Goal: Task Accomplishment & Management: Complete application form

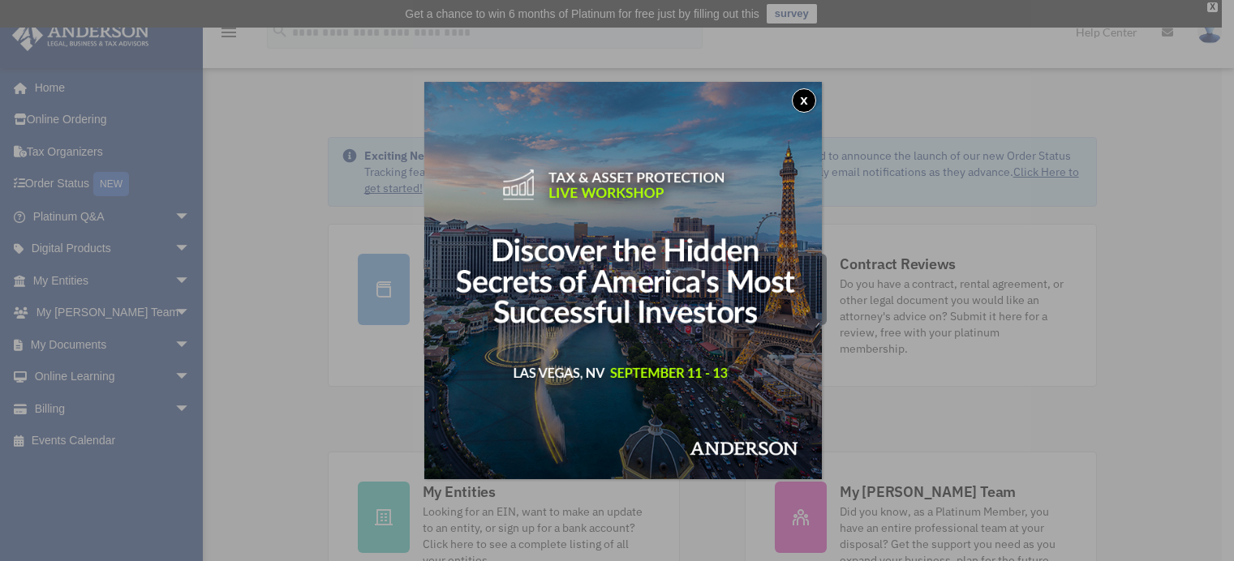
scroll to position [162, 0]
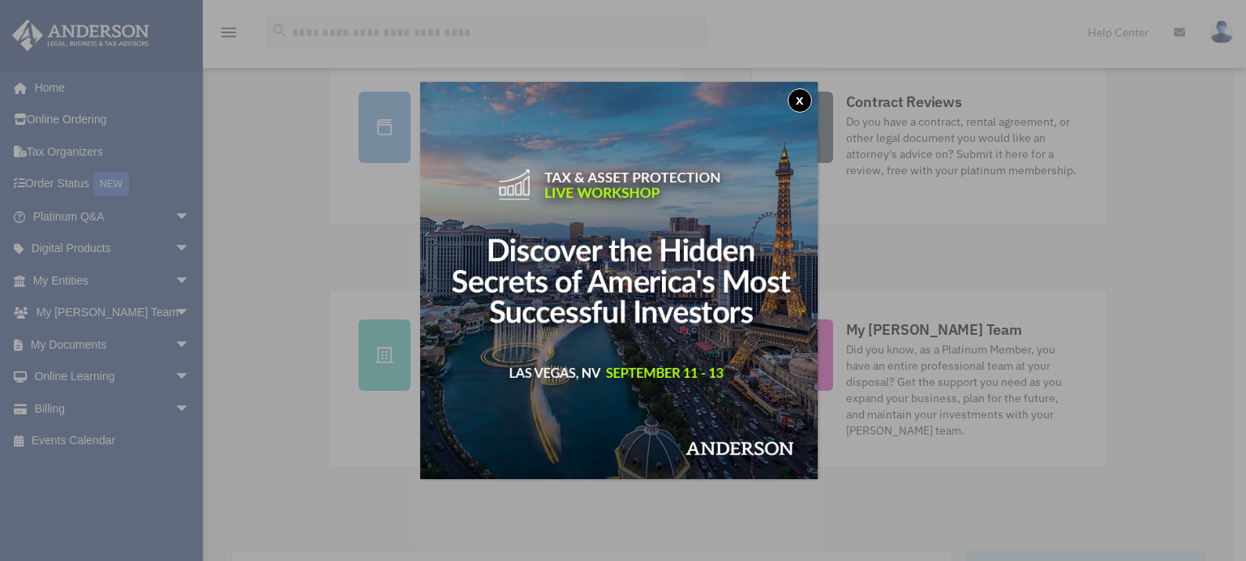
click at [806, 105] on button "x" at bounding box center [800, 100] width 24 height 24
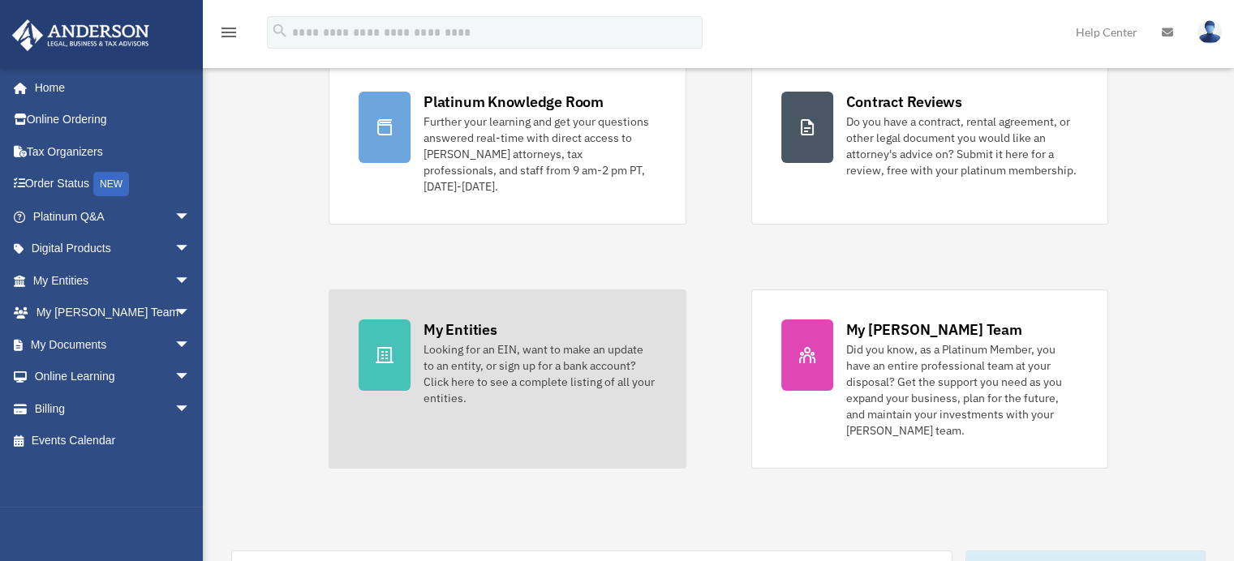
click at [578, 376] on div "Looking for an EIN, want to make an update to an entity, or sign up for a bank …" at bounding box center [539, 373] width 232 height 65
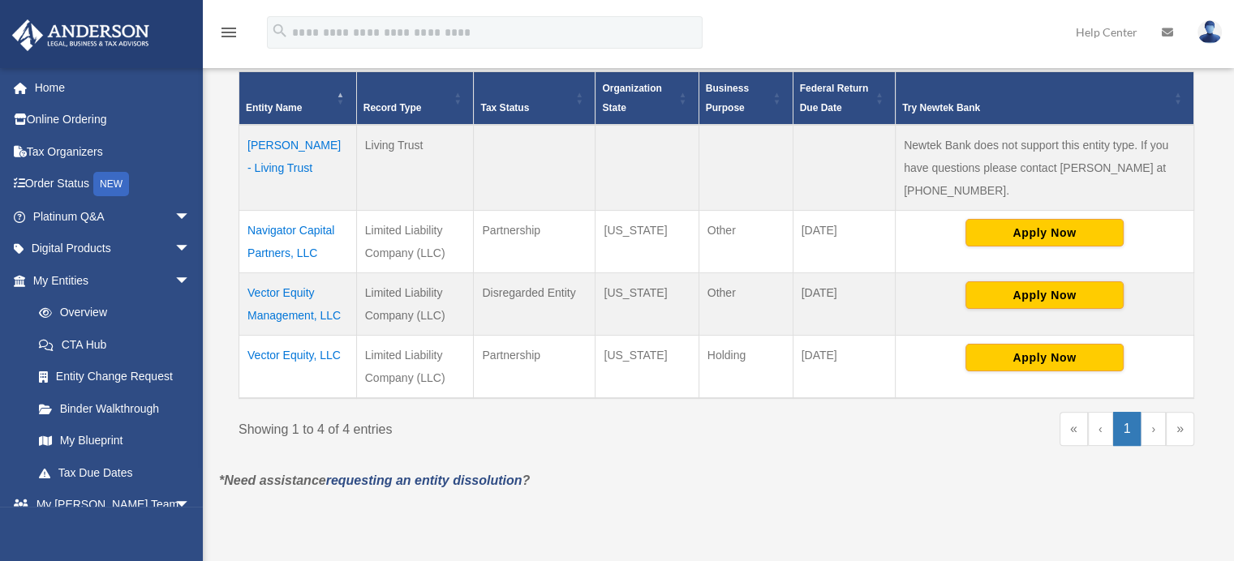
scroll to position [324, 0]
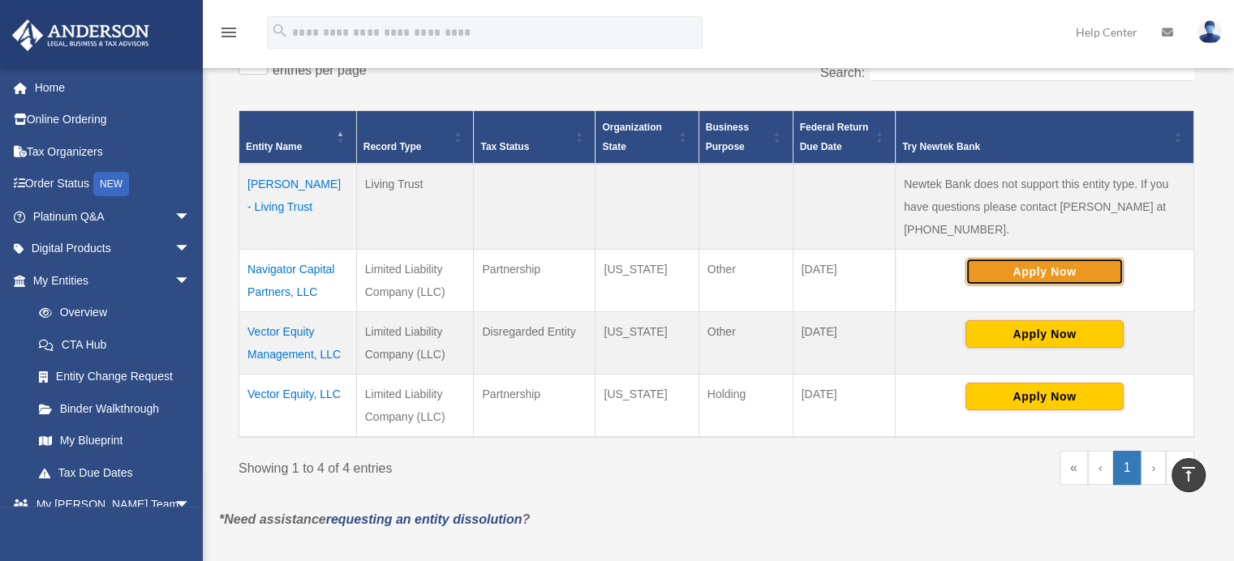
click at [996, 274] on button "Apply Now" at bounding box center [1044, 272] width 158 height 28
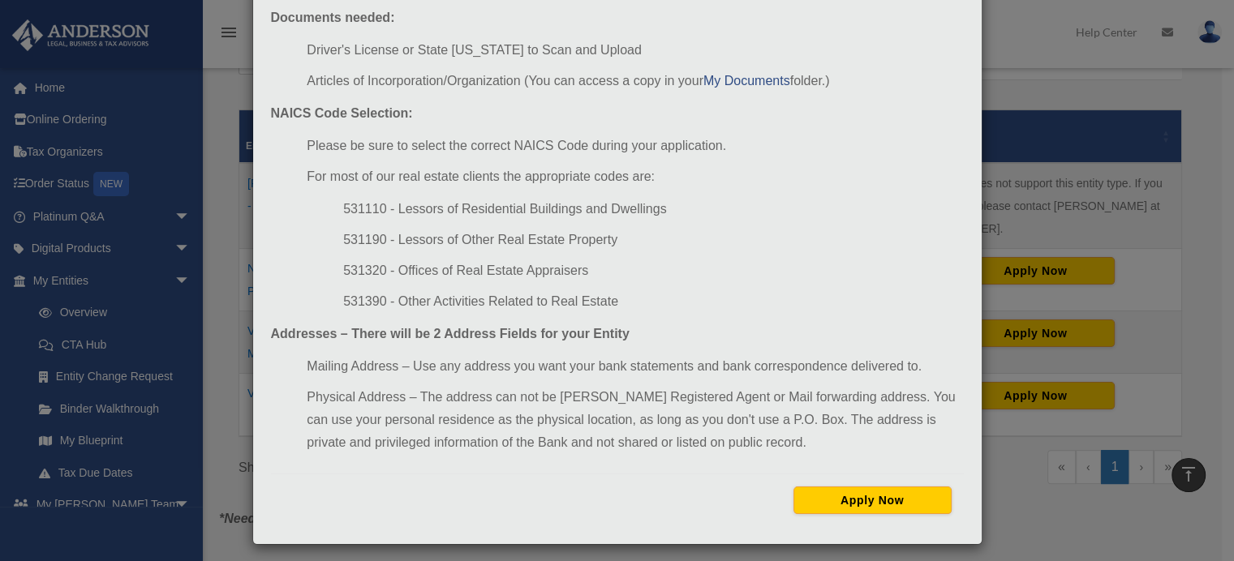
scroll to position [182, 0]
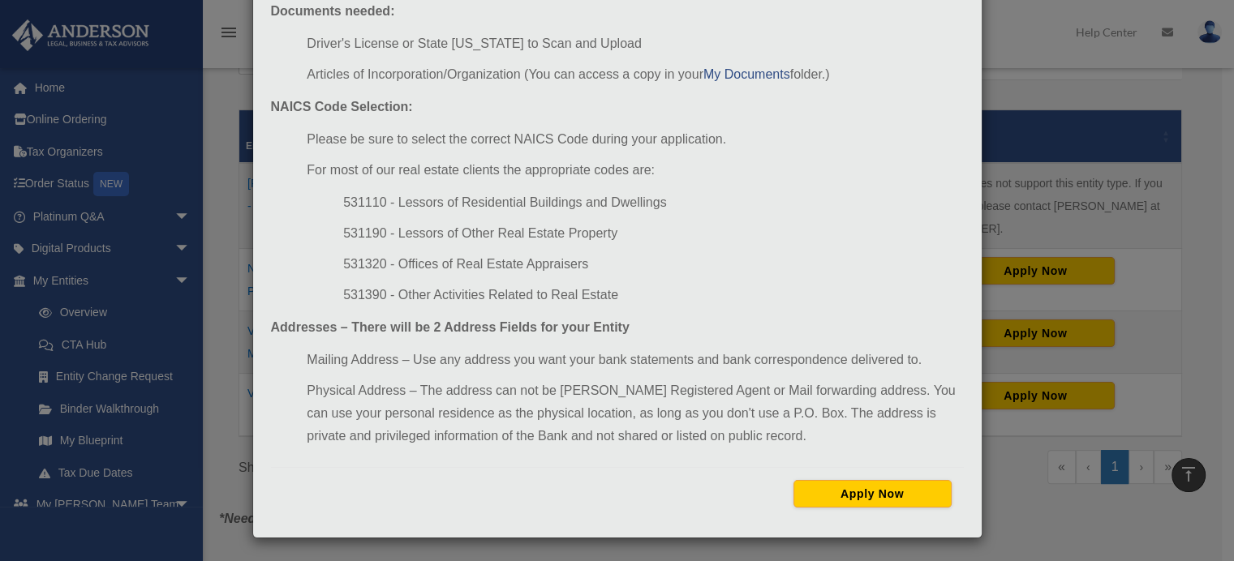
click at [995, 487] on div "Newtek Application Information × In preparation for setting up your Newtek Bank…" at bounding box center [617, 280] width 1234 height 561
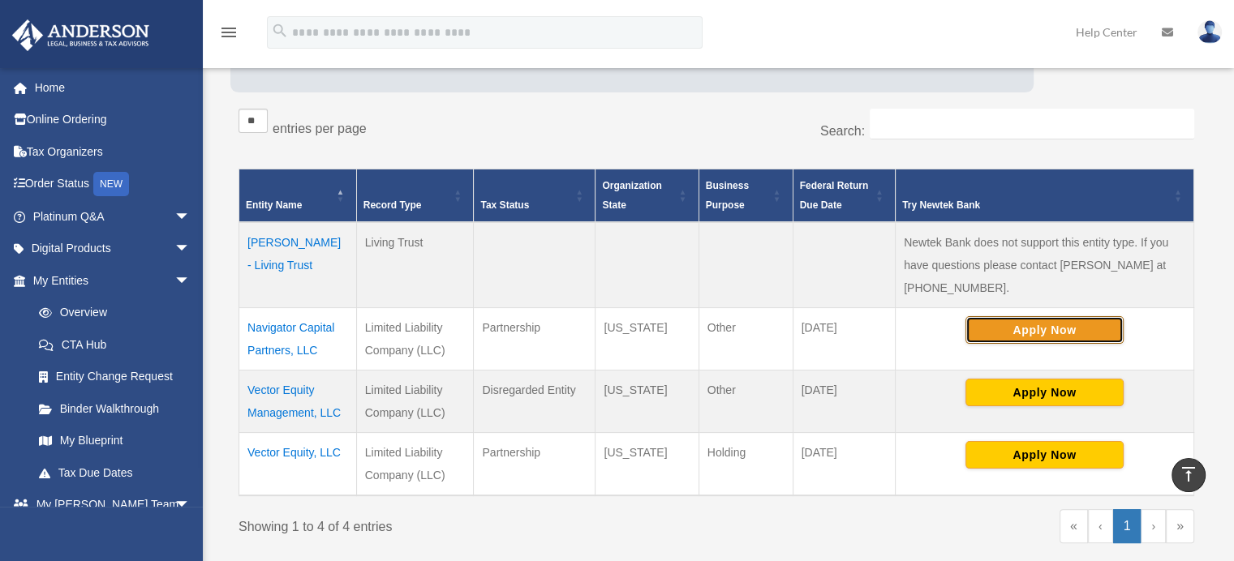
scroll to position [243, 0]
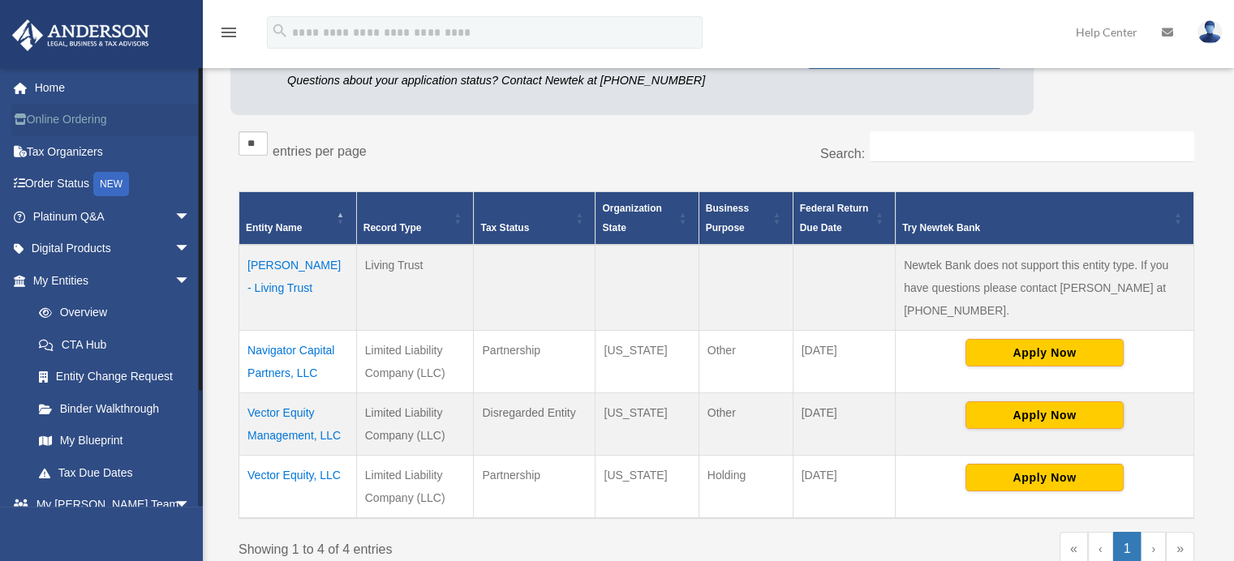
click at [92, 126] on link "Online Ordering" at bounding box center [113, 120] width 204 height 32
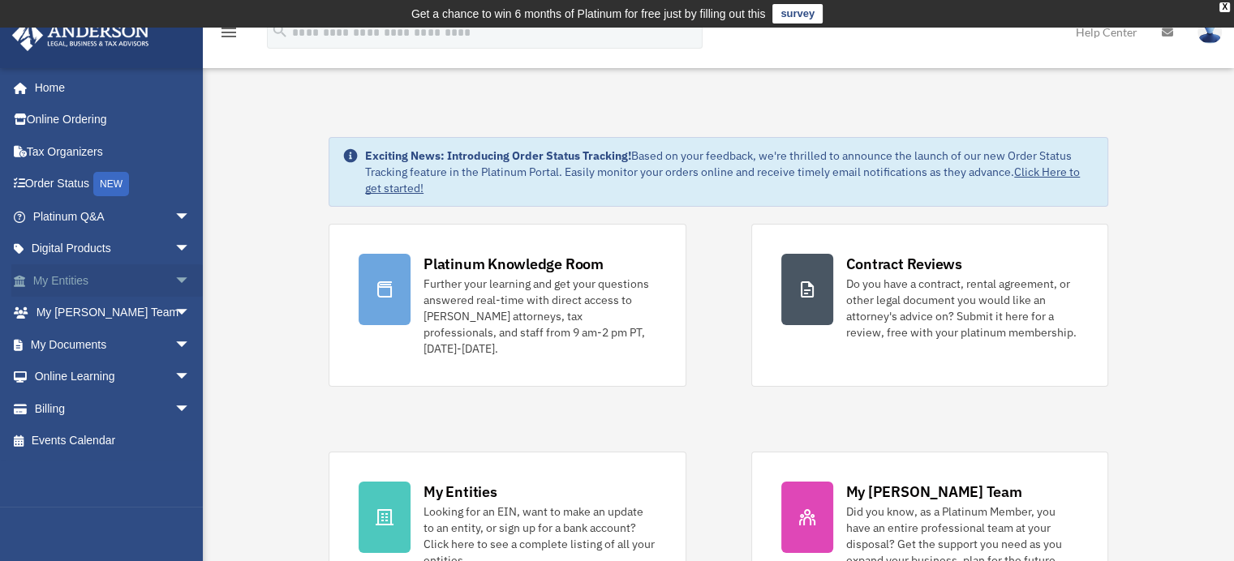
click at [174, 275] on span "arrow_drop_down" at bounding box center [190, 280] width 32 height 33
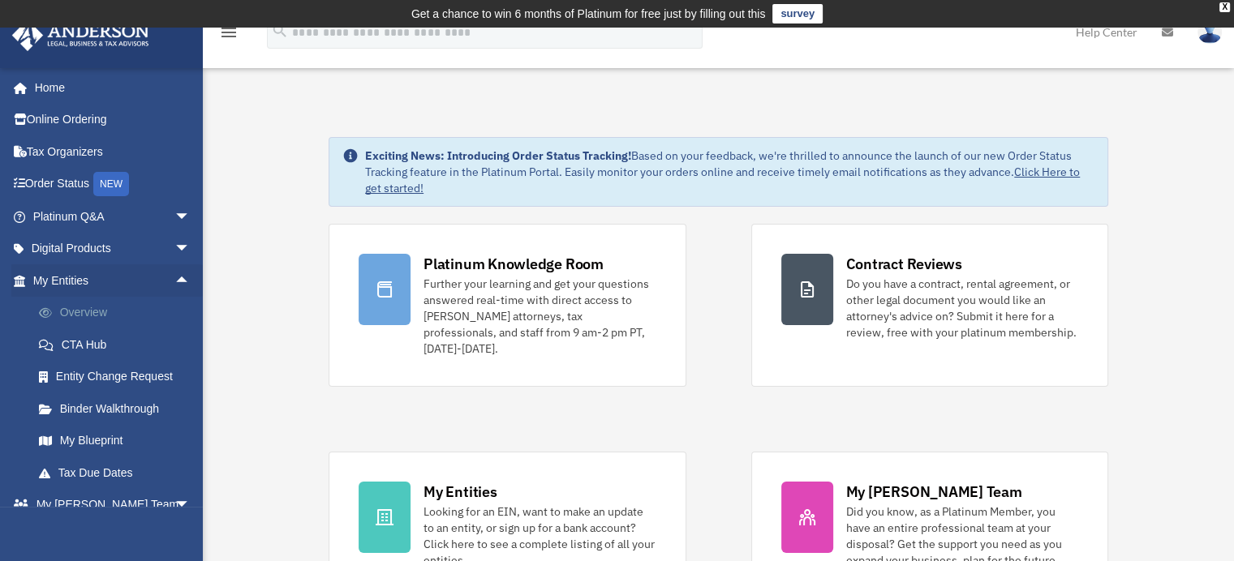
click at [133, 310] on link "Overview" at bounding box center [119, 313] width 192 height 32
click at [118, 311] on link "Overview" at bounding box center [119, 313] width 192 height 32
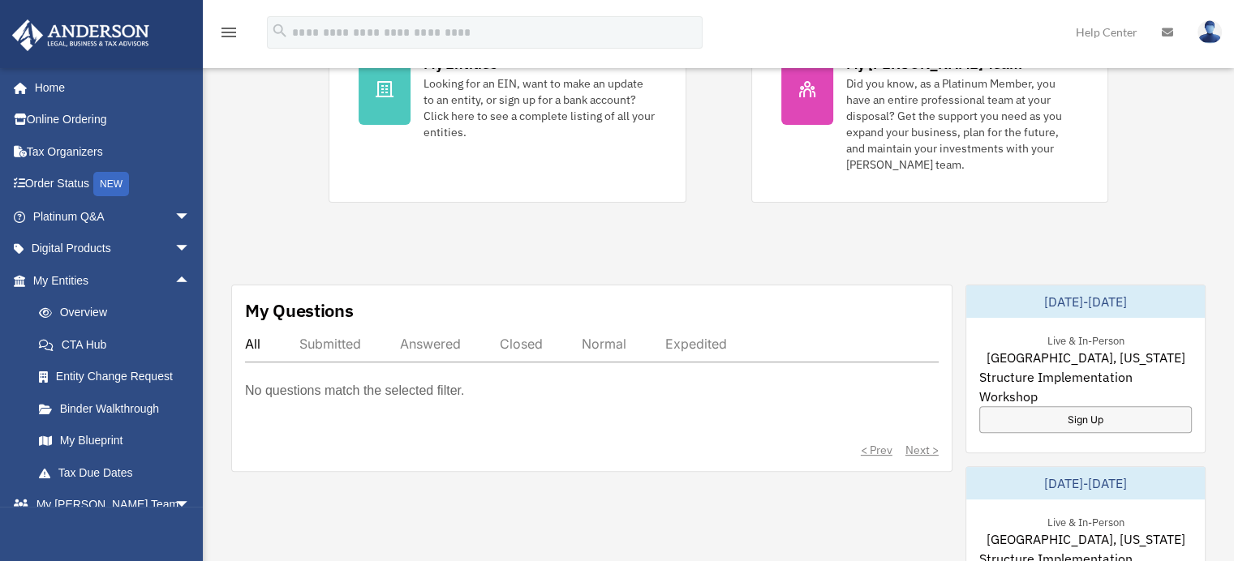
scroll to position [487, 0]
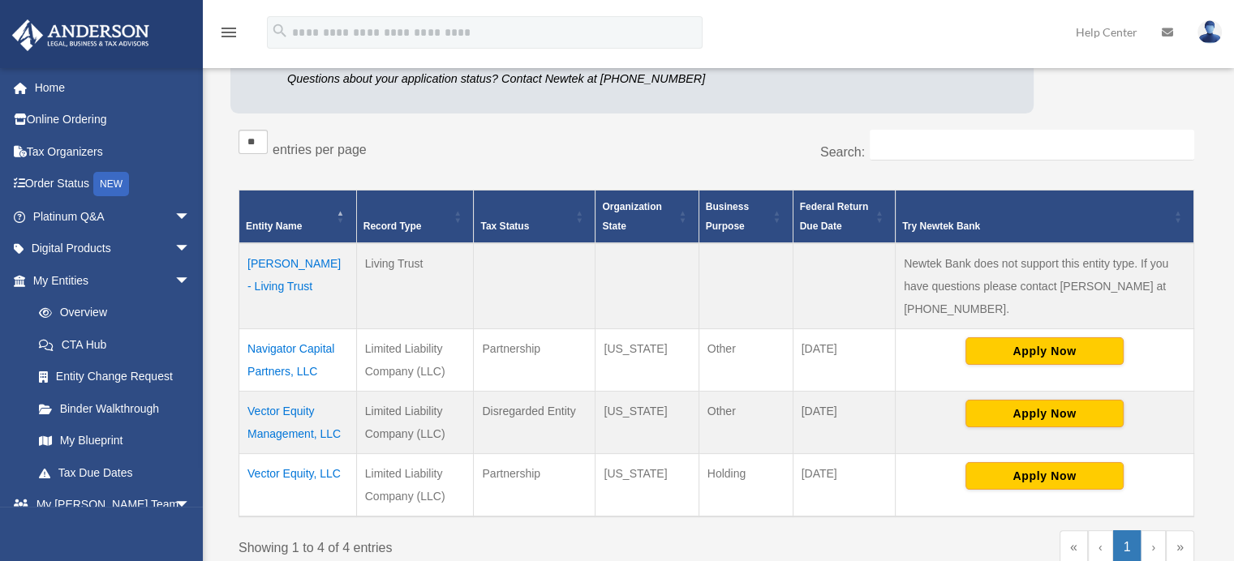
scroll to position [271, 0]
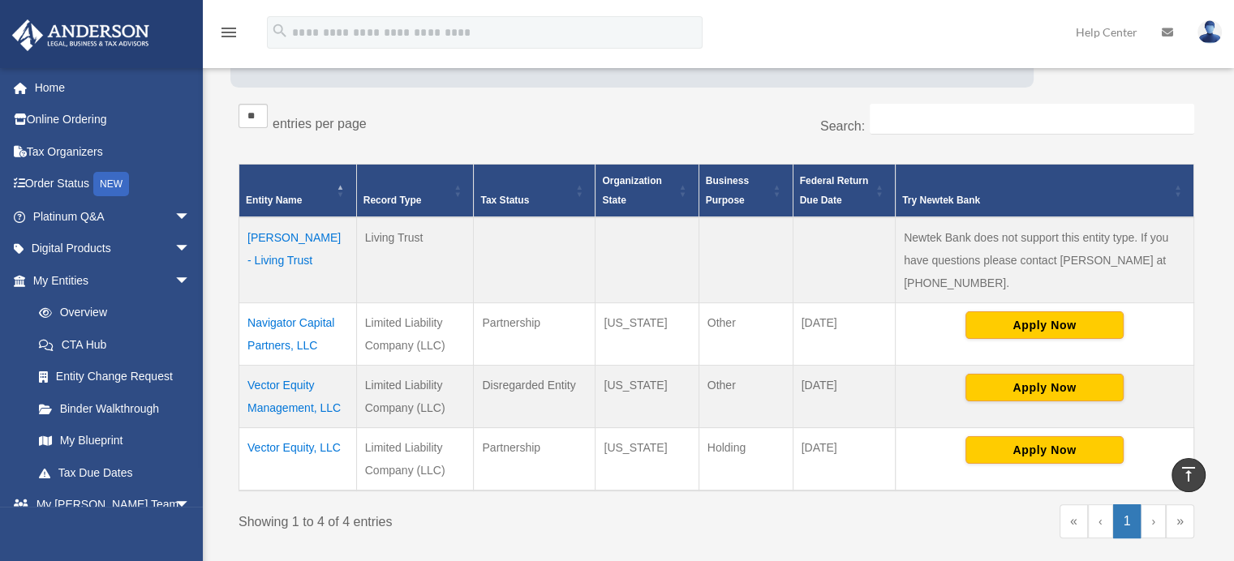
click at [302, 449] on td "Vector Equity, LLC" at bounding box center [298, 458] width 118 height 63
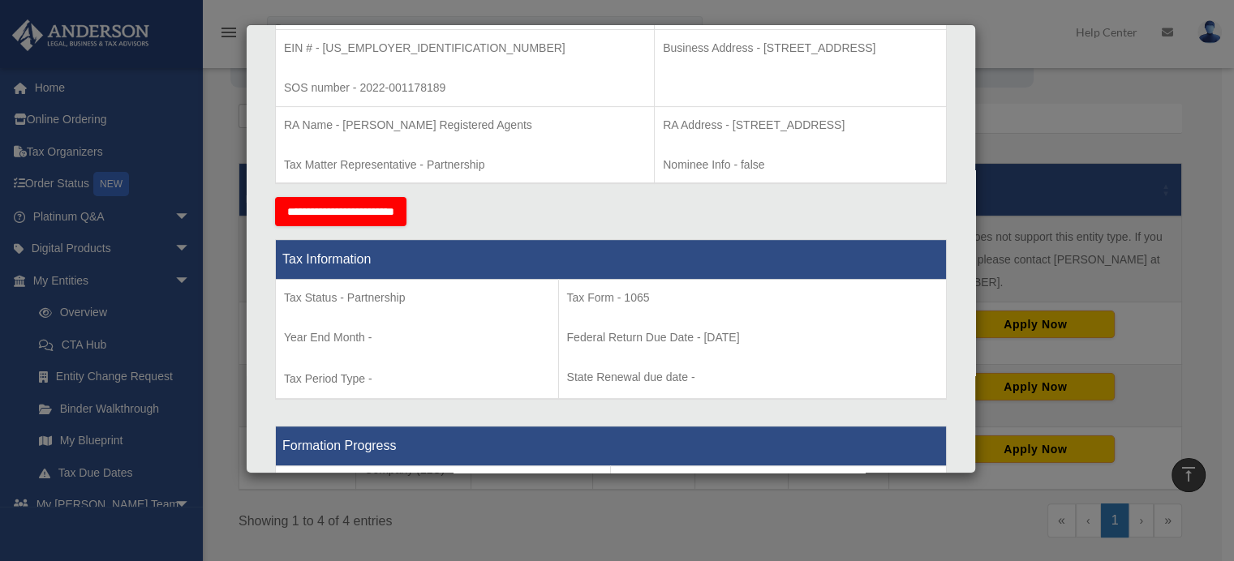
scroll to position [0, 0]
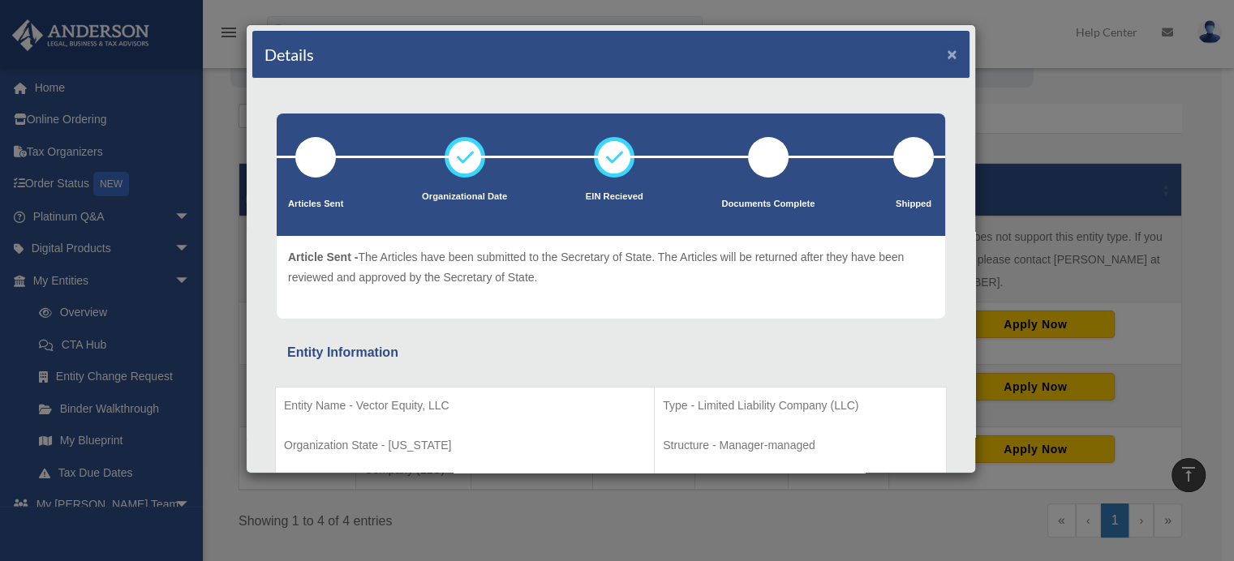
click at [947, 48] on button "×" at bounding box center [952, 53] width 11 height 17
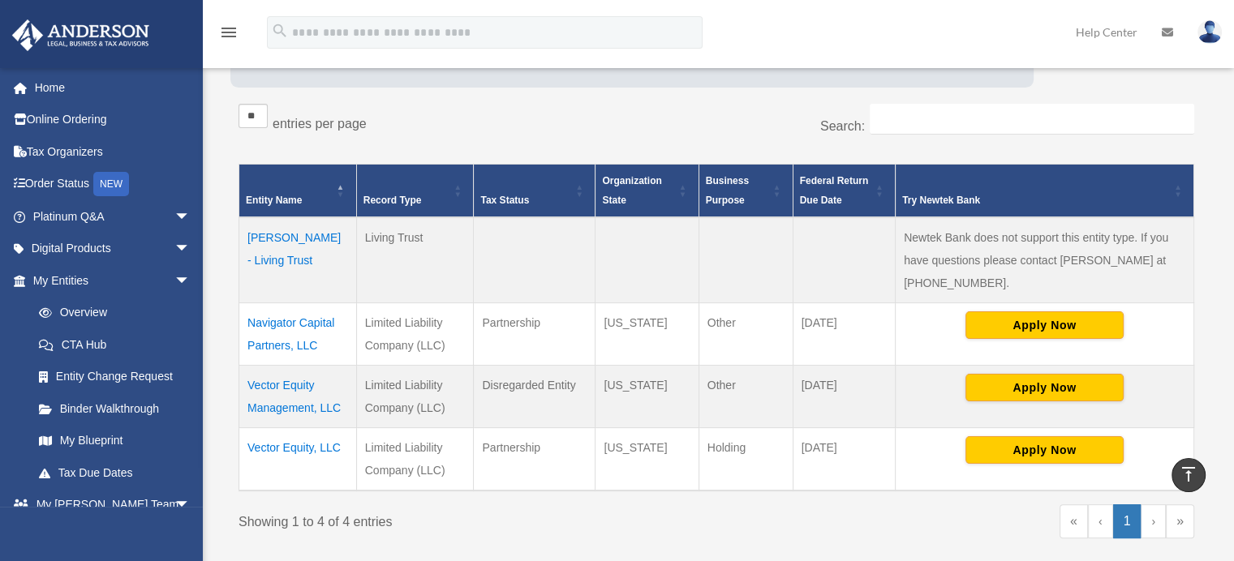
click at [273, 407] on td "Vector Equity Management, LLC" at bounding box center [298, 396] width 118 height 62
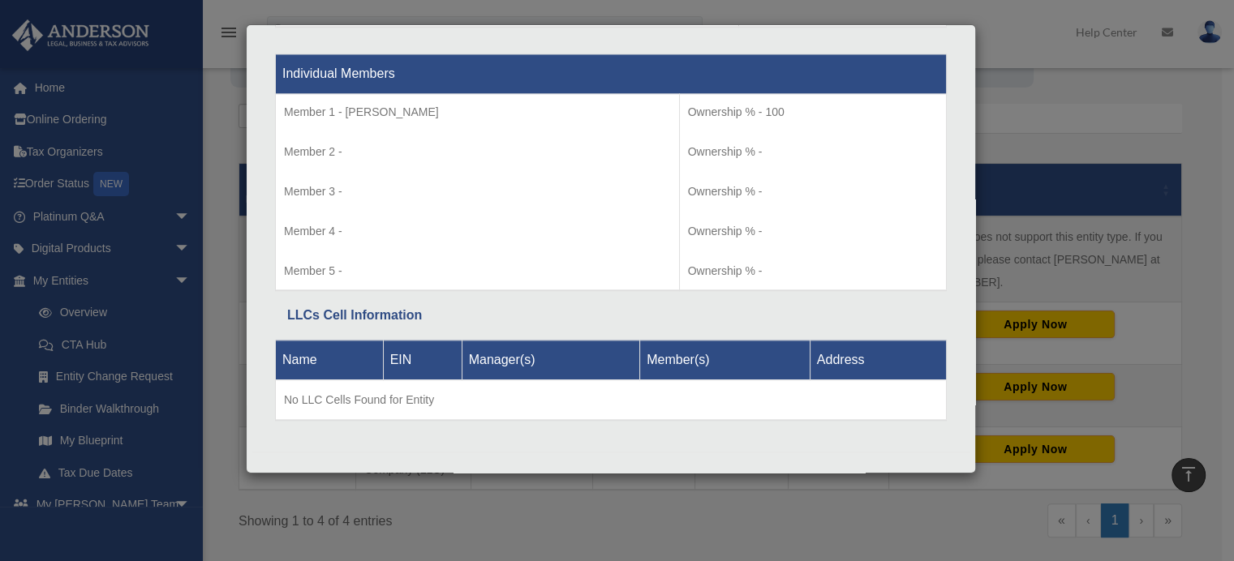
scroll to position [1683, 0]
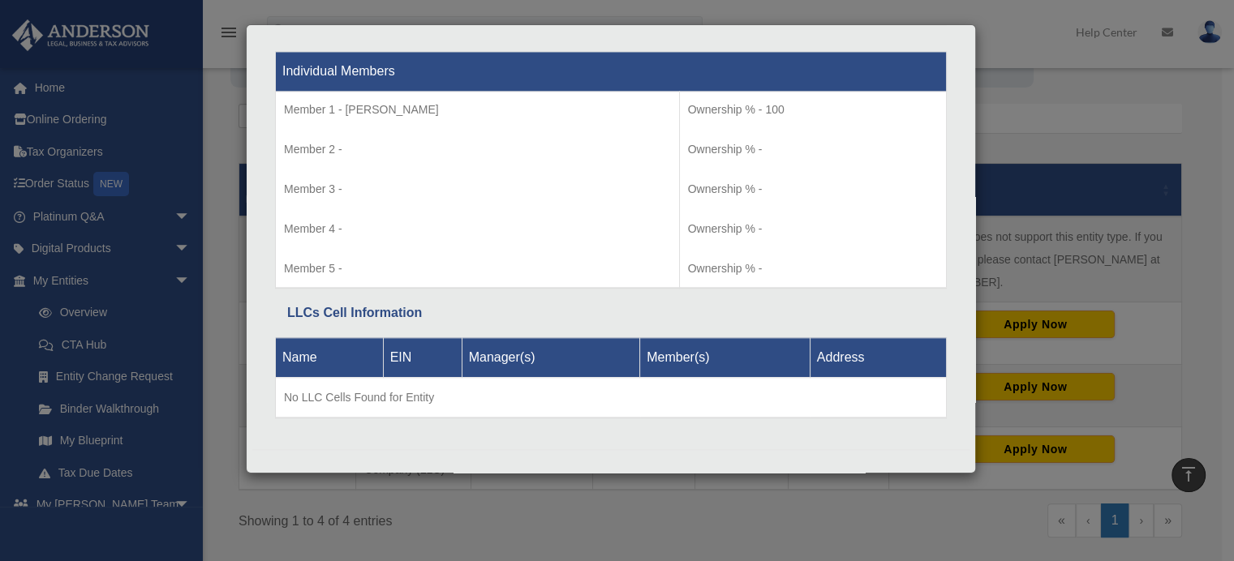
click at [511, 527] on div "Details × Articles Sent Organizational Date" at bounding box center [617, 280] width 1234 height 561
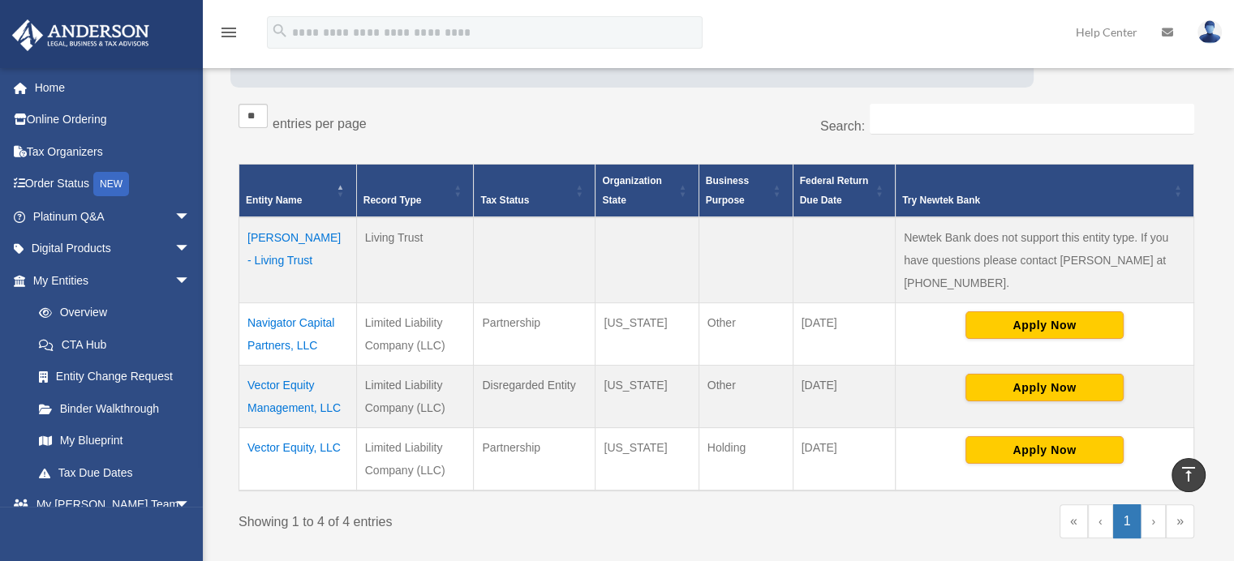
click at [320, 442] on td "Vector Equity, LLC" at bounding box center [298, 458] width 118 height 63
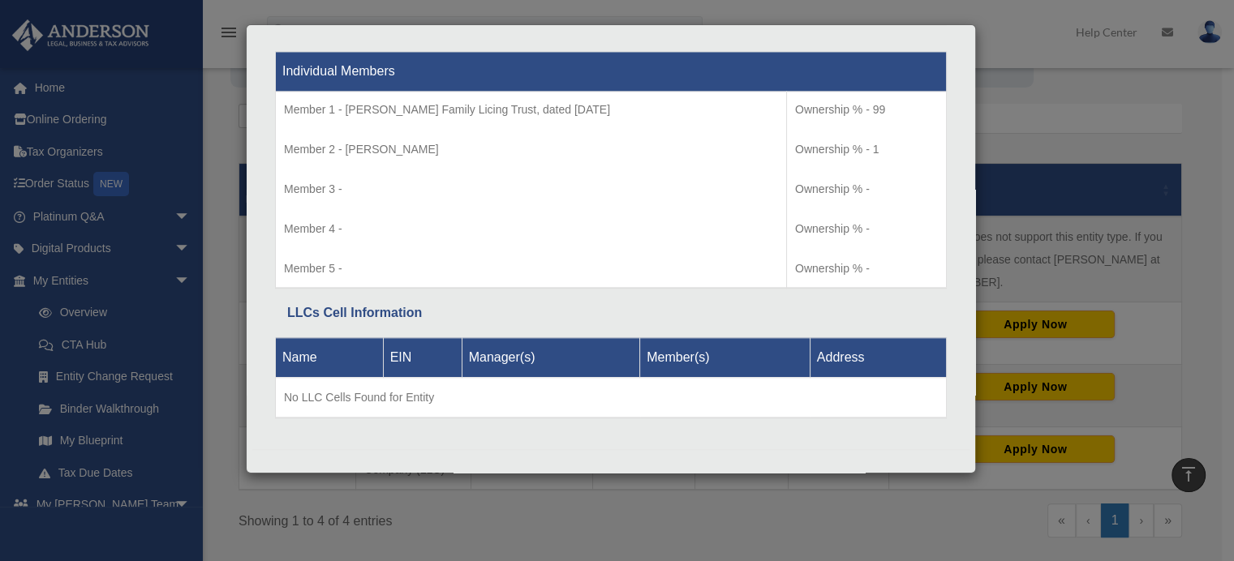
scroll to position [352, 0]
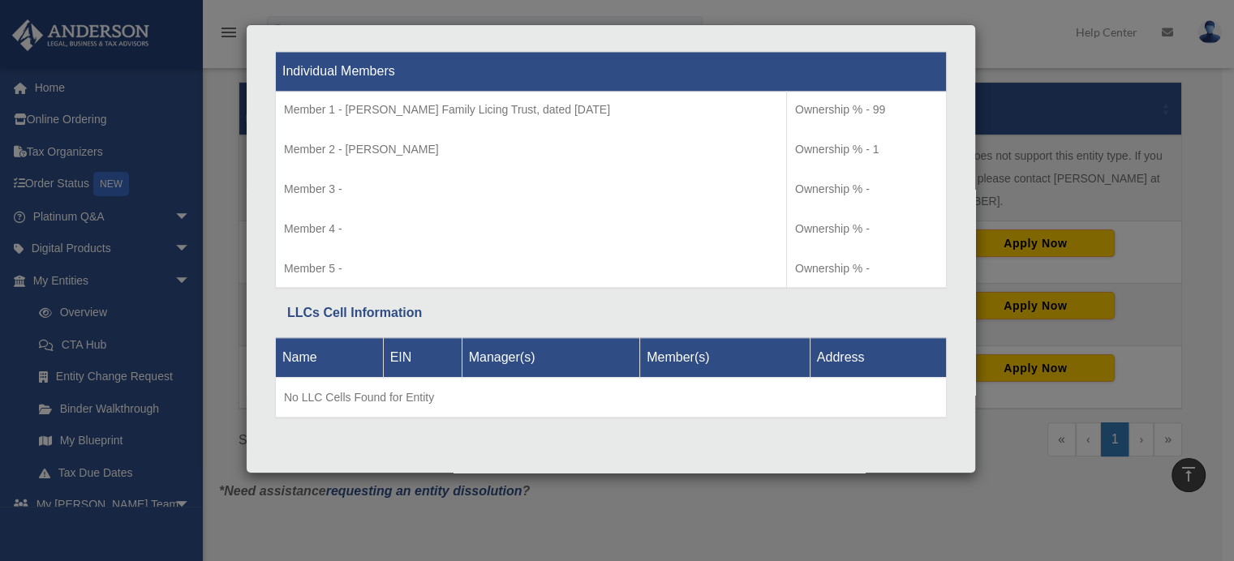
click at [758, 516] on div "Details × Articles Sent Organizational Date" at bounding box center [617, 280] width 1234 height 561
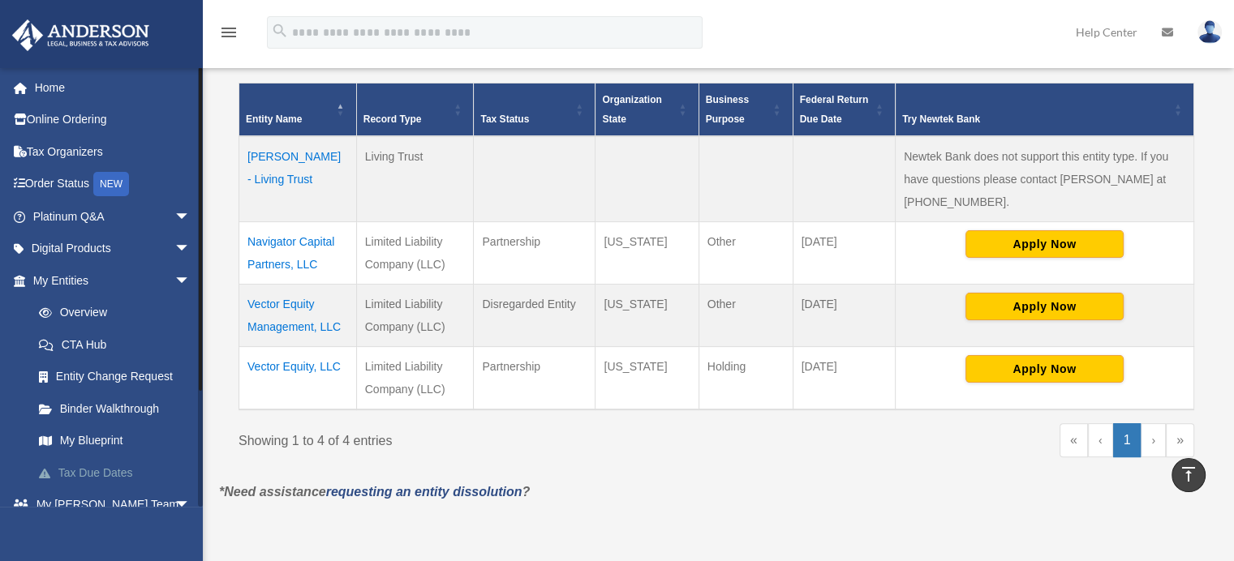
scroll to position [145, 0]
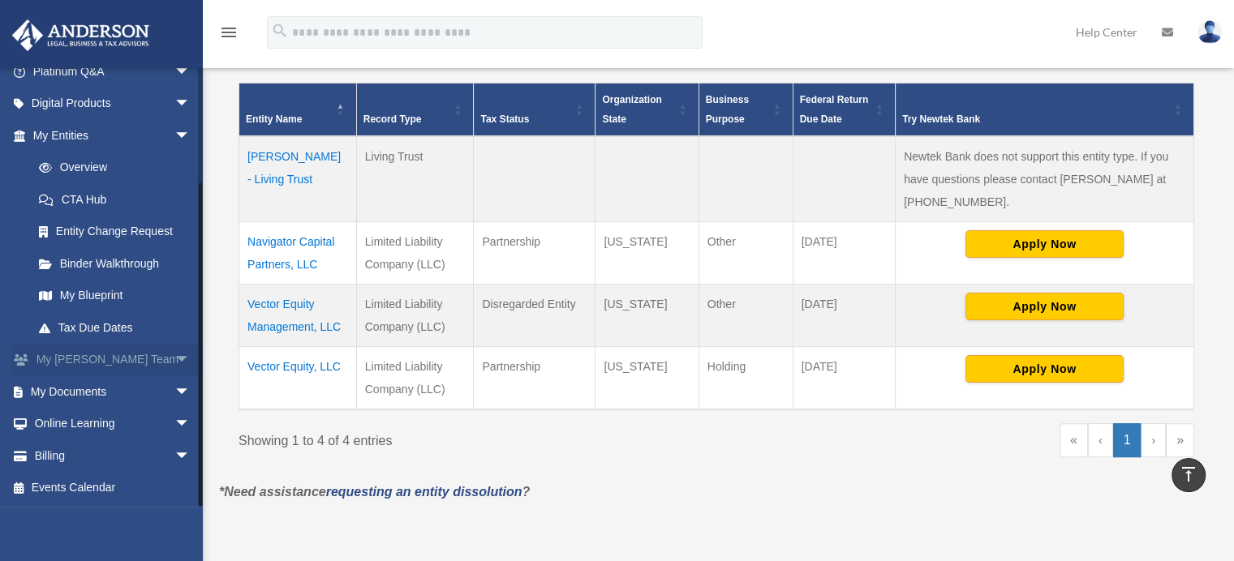
click at [174, 363] on span "arrow_drop_down" at bounding box center [190, 360] width 32 height 33
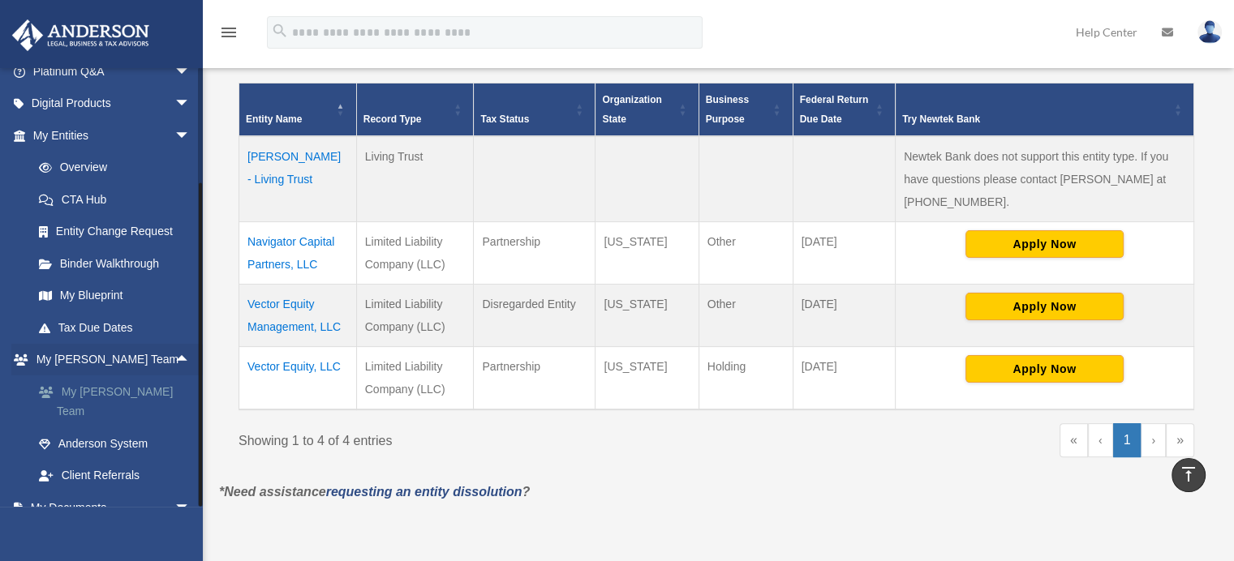
click at [155, 391] on link "My [PERSON_NAME] Team" at bounding box center [119, 402] width 192 height 52
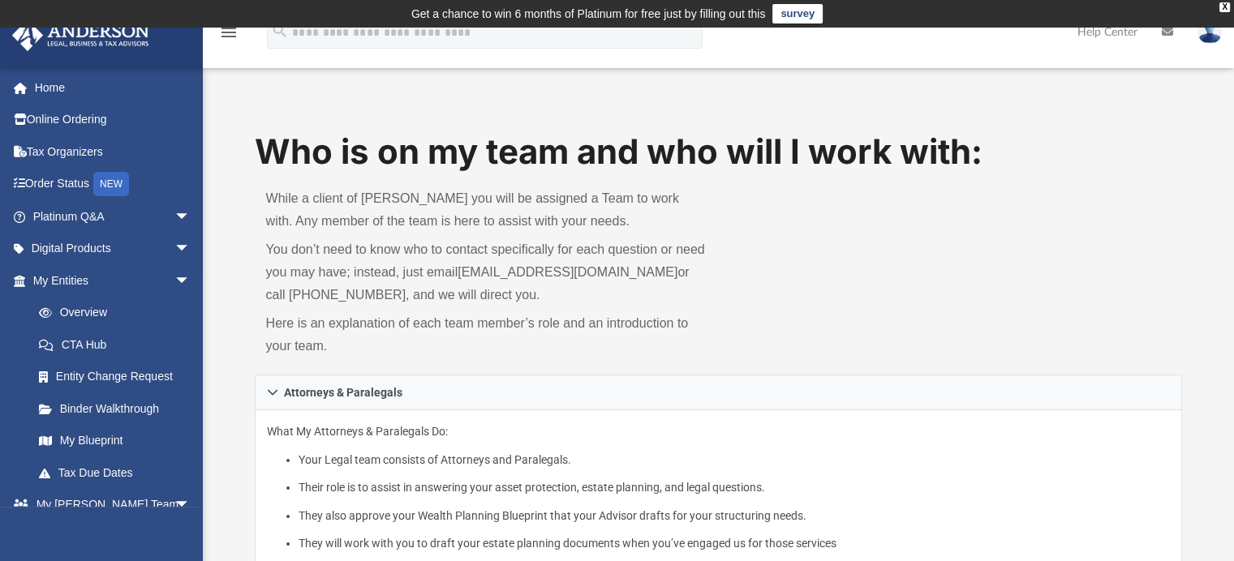
click at [792, 15] on link "survey" at bounding box center [797, 13] width 50 height 19
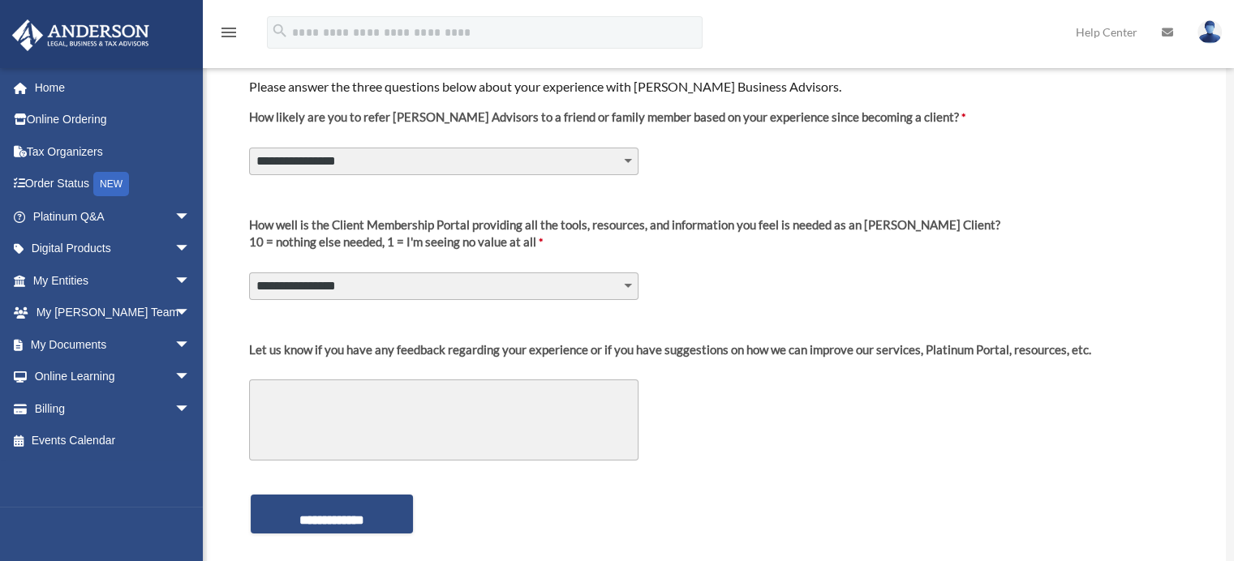
scroll to position [324, 0]
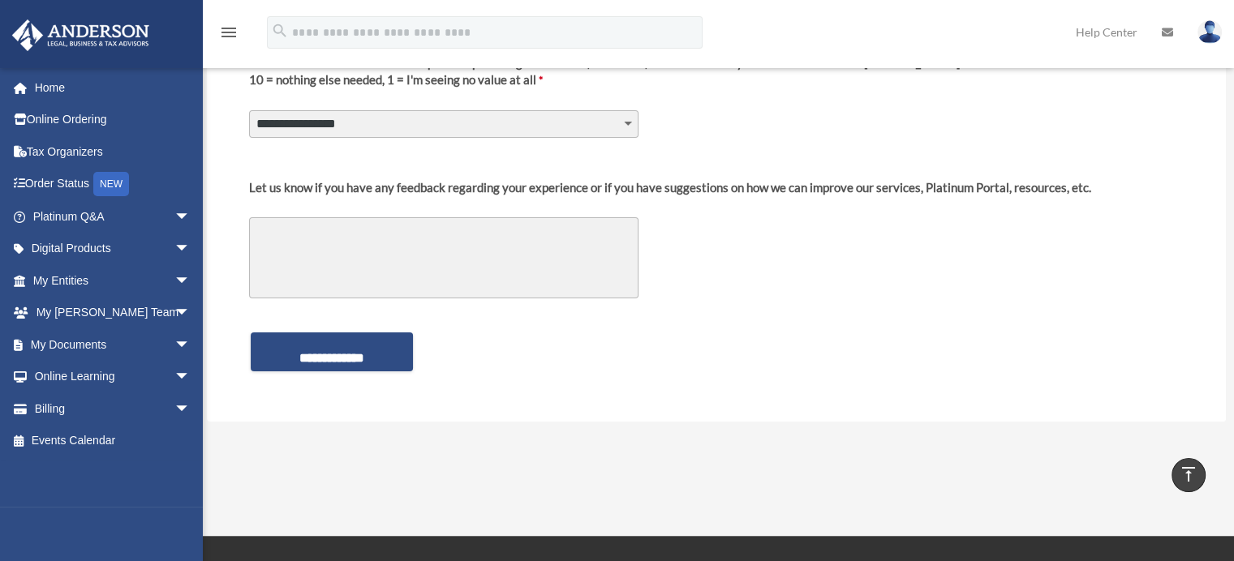
drag, startPoint x: 0, startPoint y: 0, endPoint x: 555, endPoint y: 243, distance: 605.5
select select "********"
click at [513, 138] on select "**********" at bounding box center [443, 124] width 389 height 28
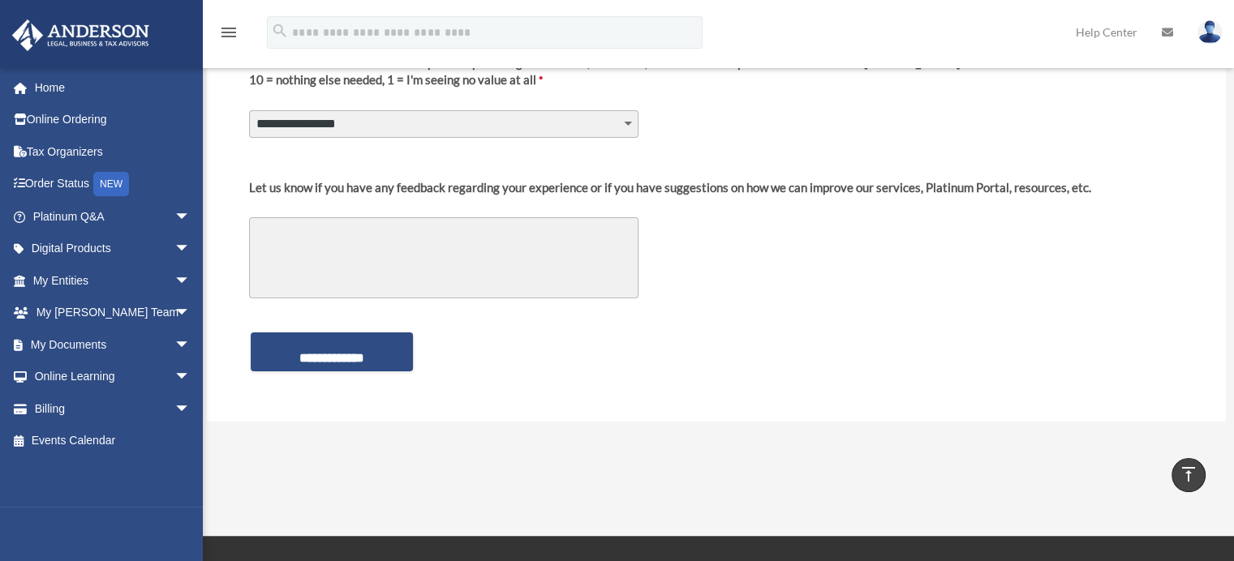
select select "********"
click at [249, 138] on select "**********" at bounding box center [443, 124] width 389 height 28
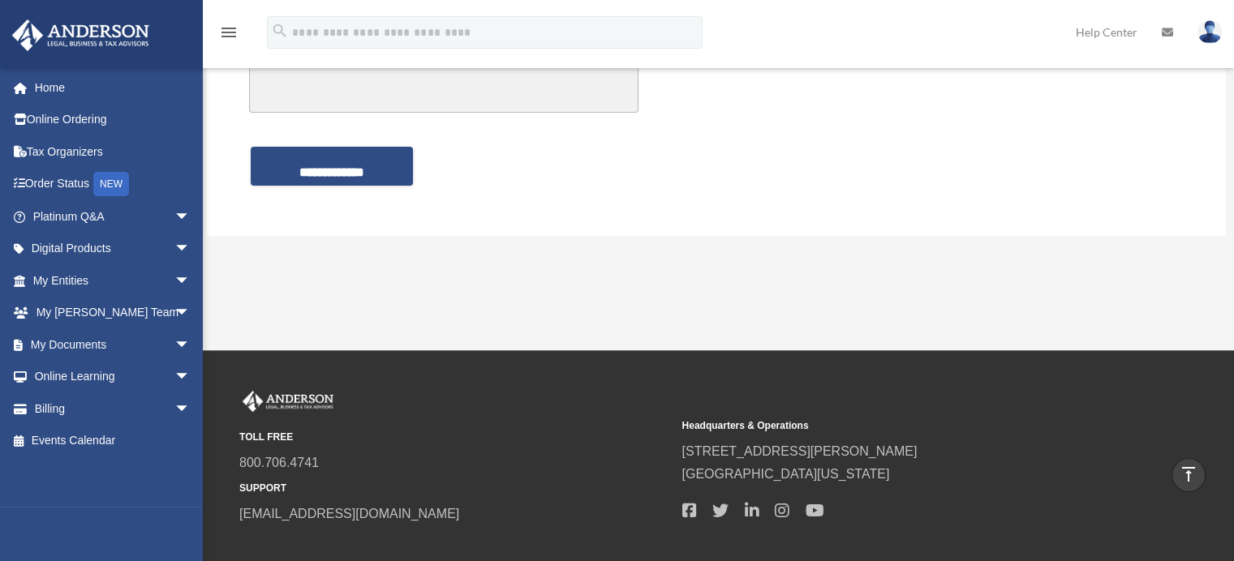
scroll to position [568, 0]
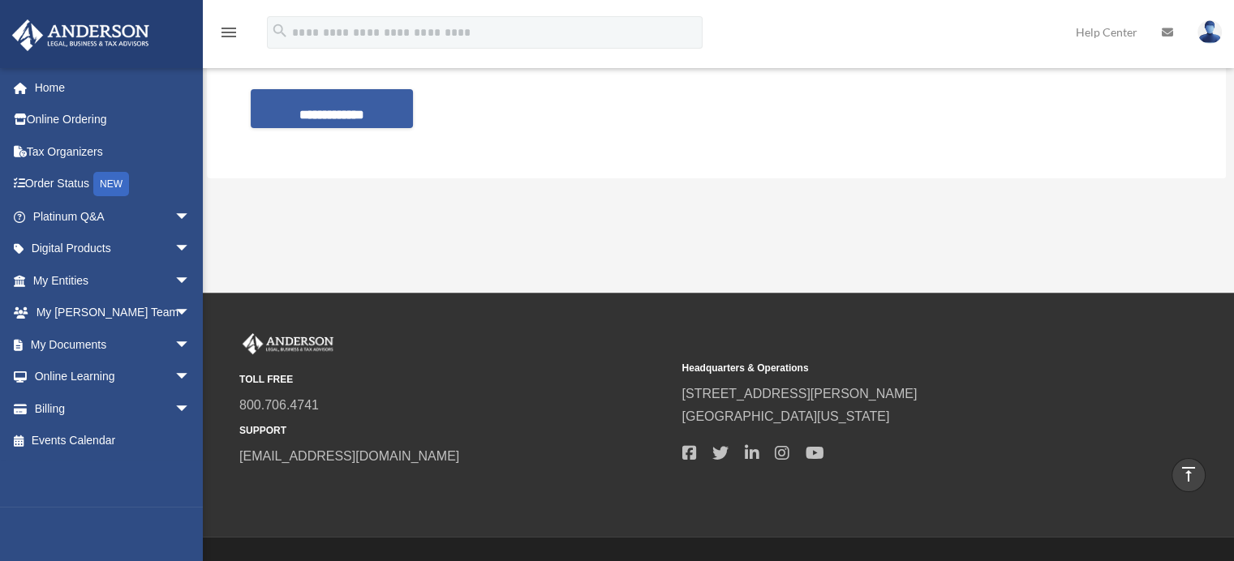
click at [376, 128] on input "**********" at bounding box center [332, 108] width 162 height 39
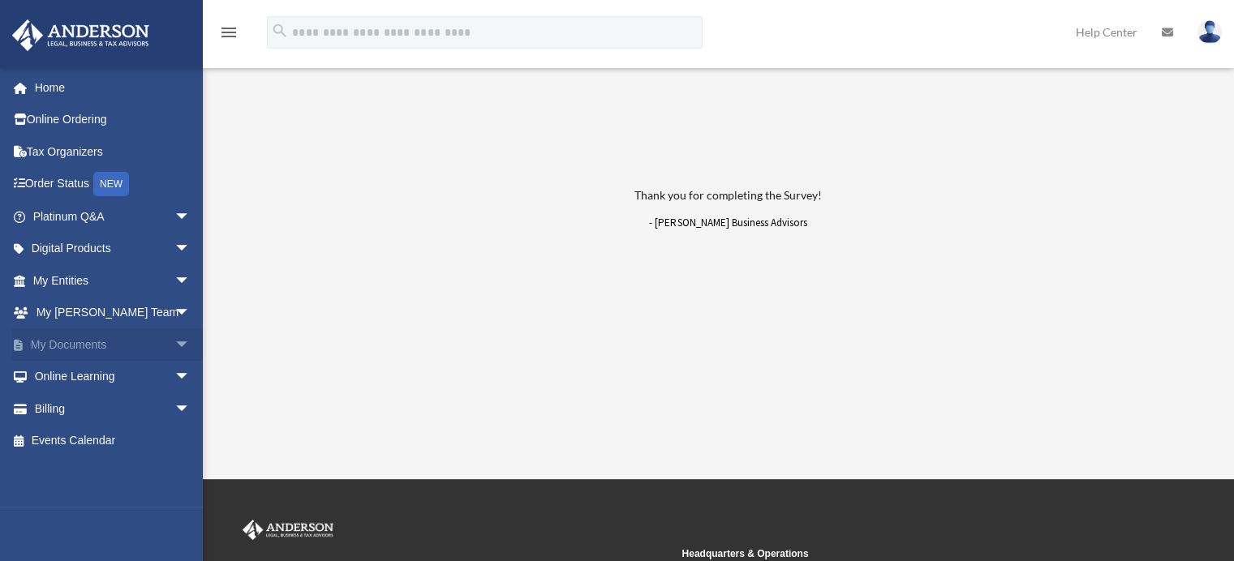
click at [123, 343] on link "My Documents arrow_drop_down" at bounding box center [113, 345] width 204 height 32
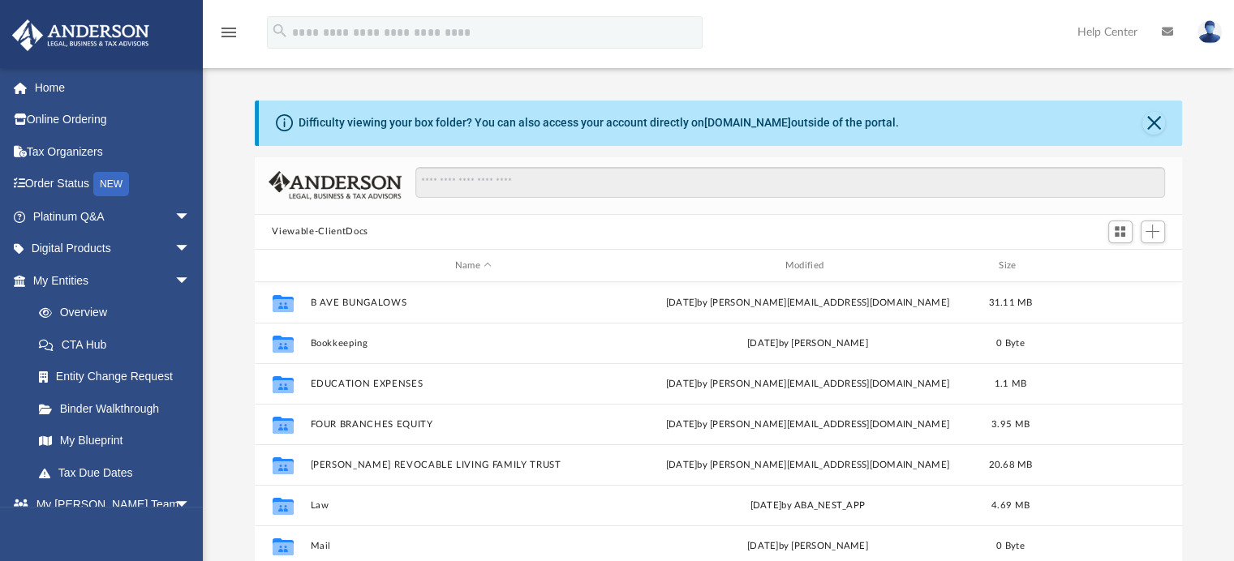
scroll to position [356, 915]
click at [120, 311] on link "Overview" at bounding box center [119, 313] width 192 height 32
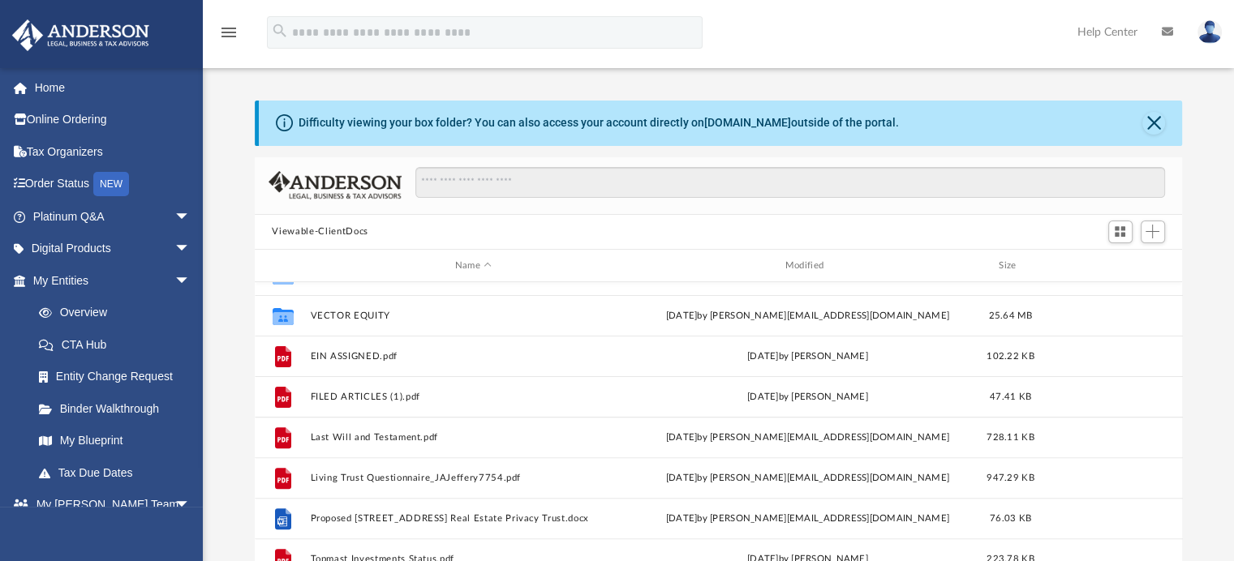
scroll to position [637, 0]
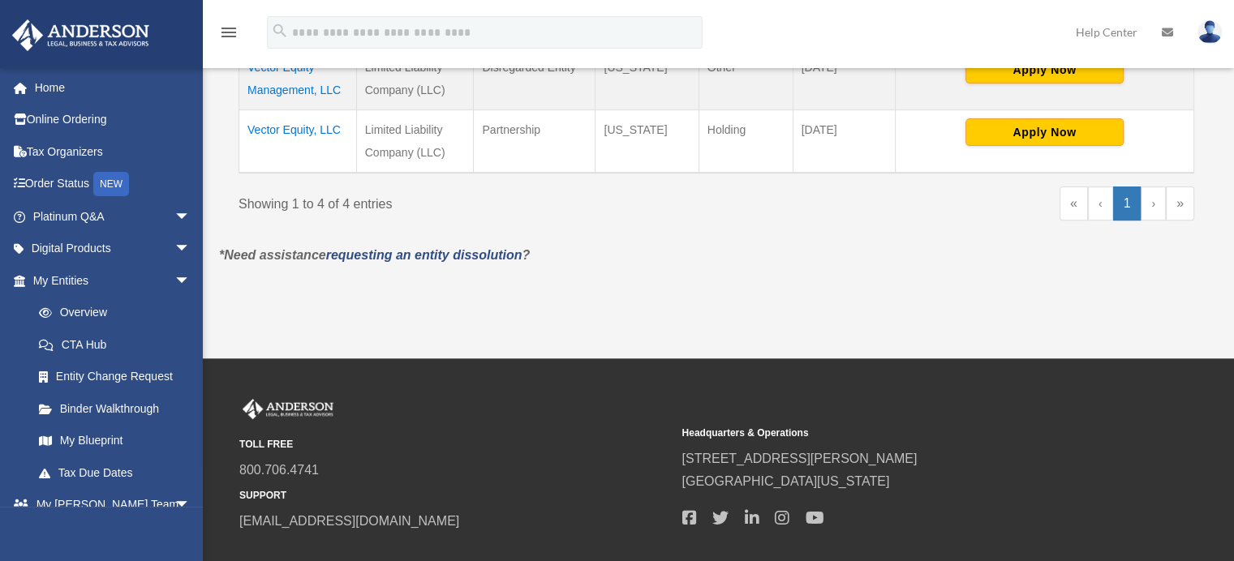
scroll to position [568, 0]
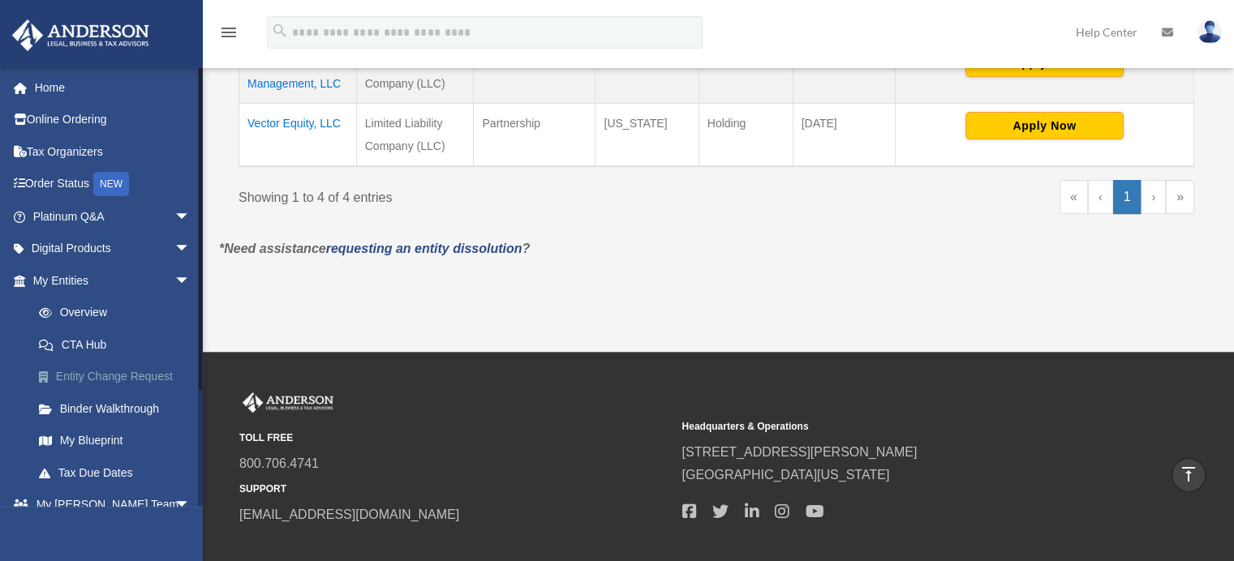
click at [127, 376] on link "Entity Change Request" at bounding box center [119, 377] width 192 height 32
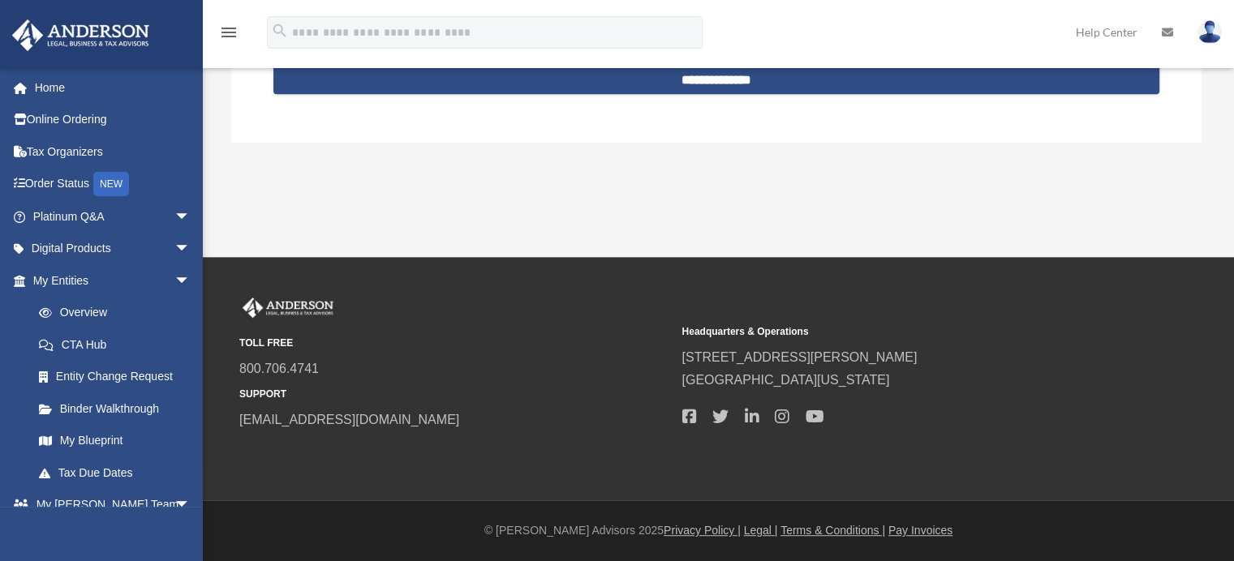
scroll to position [892, 0]
click at [114, 436] on link "My Blueprint" at bounding box center [119, 441] width 192 height 32
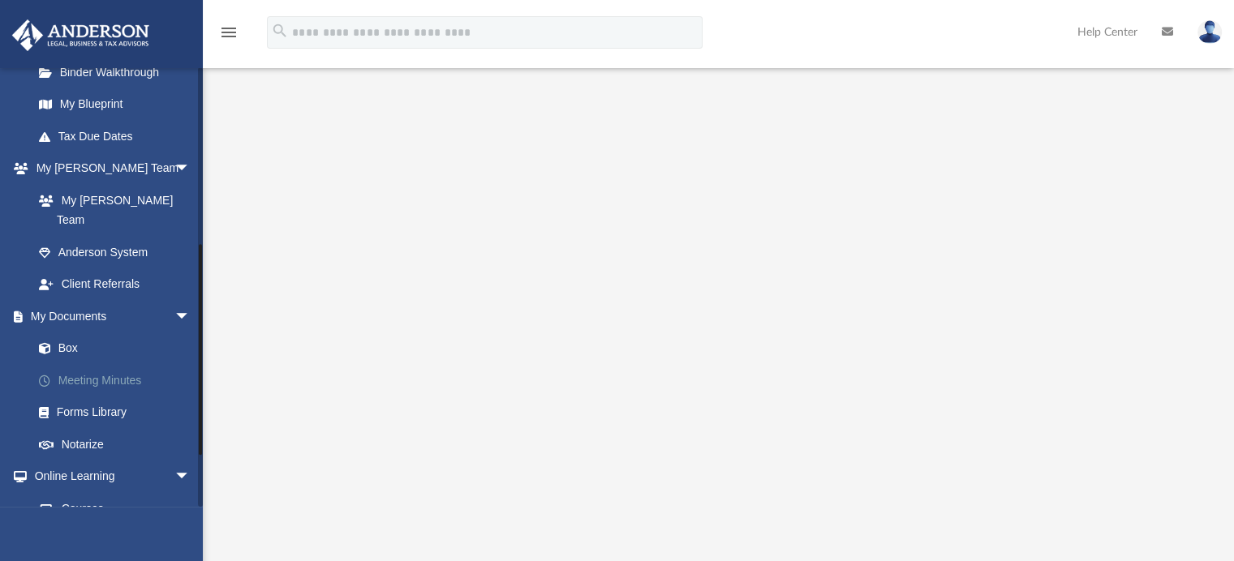
scroll to position [406, 0]
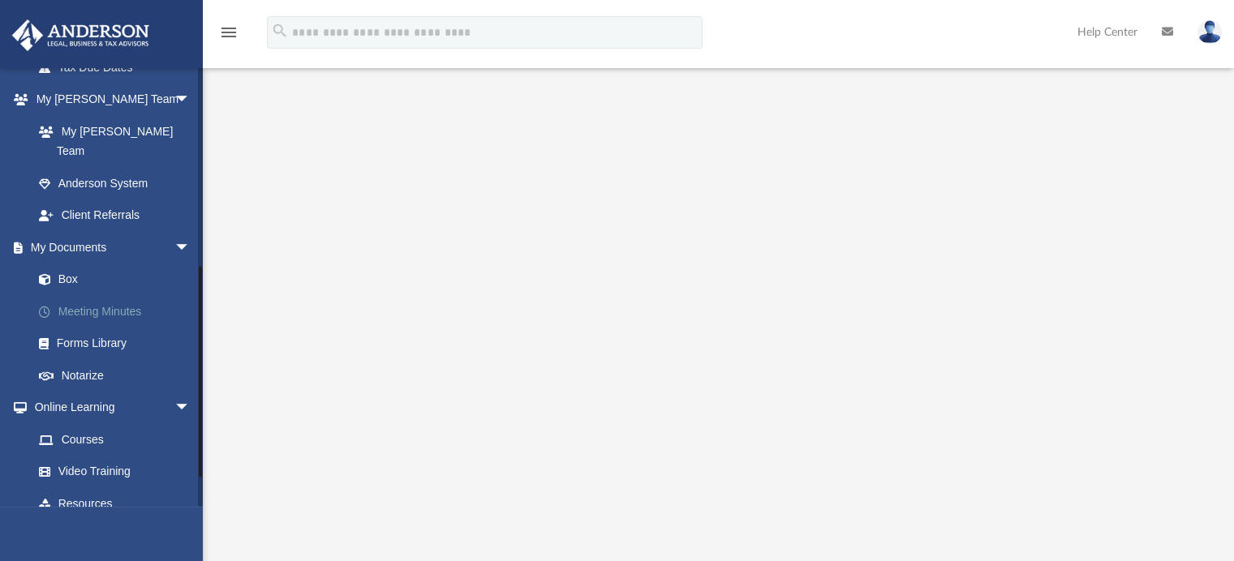
click at [123, 295] on link "Meeting Minutes" at bounding box center [119, 311] width 192 height 32
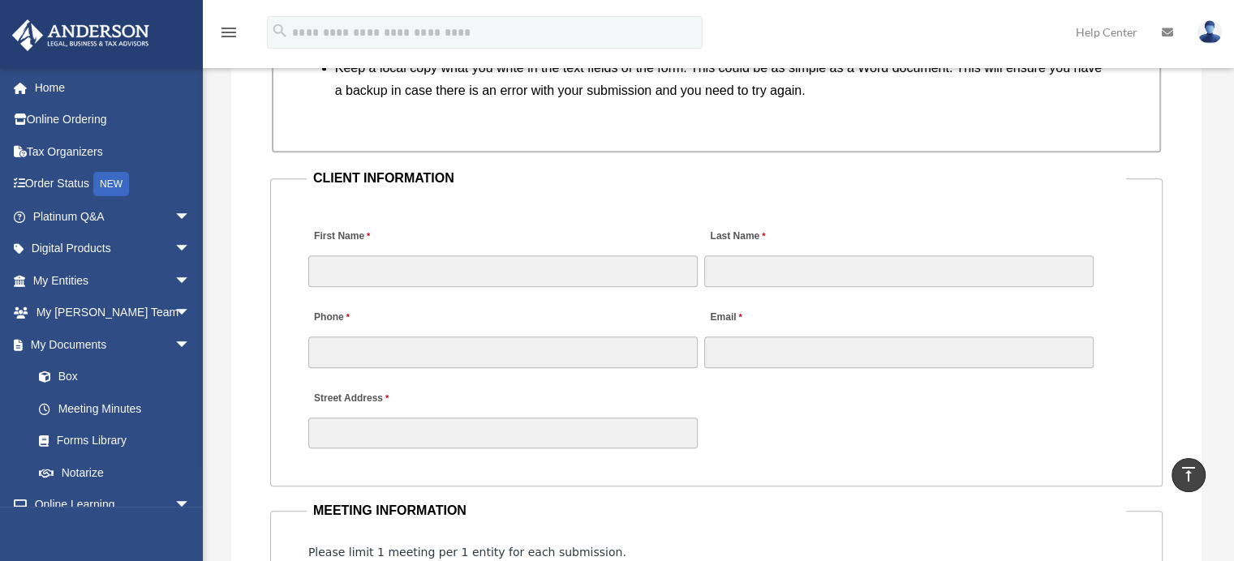
scroll to position [1541, 0]
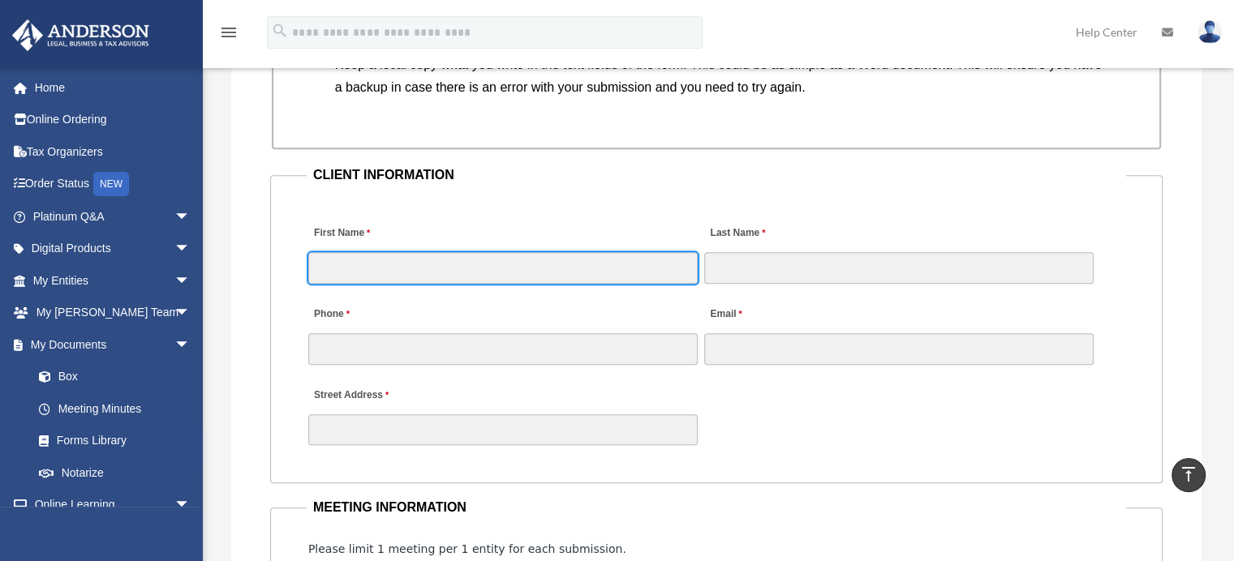
click at [363, 283] on input "First Name" at bounding box center [502, 267] width 389 height 31
type input "******"
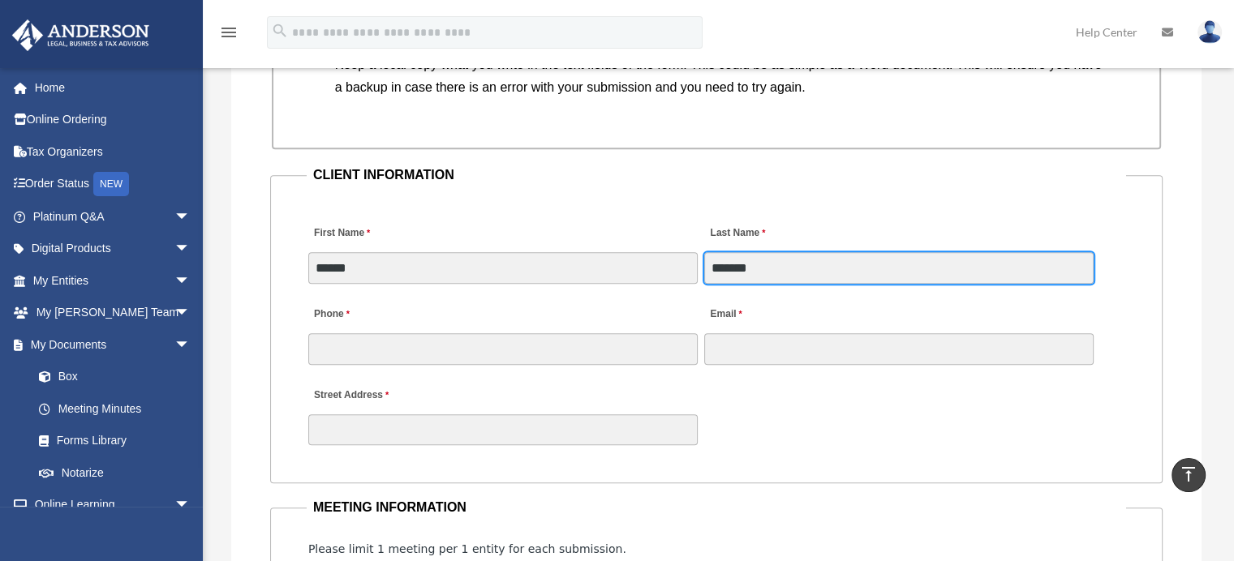
type input "*******"
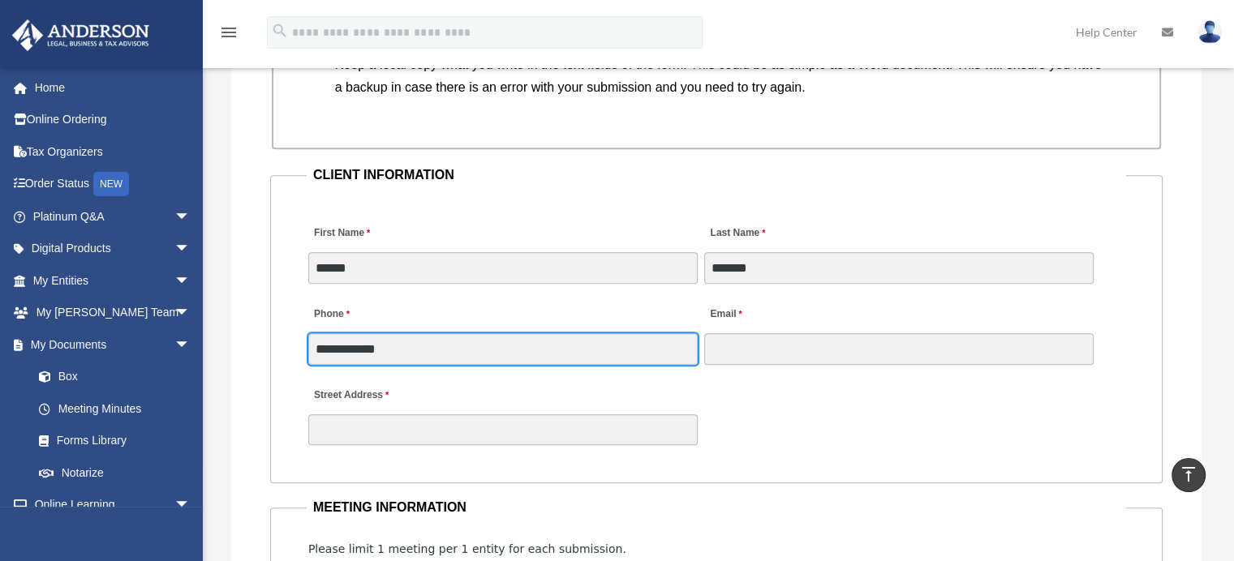
type input "**********"
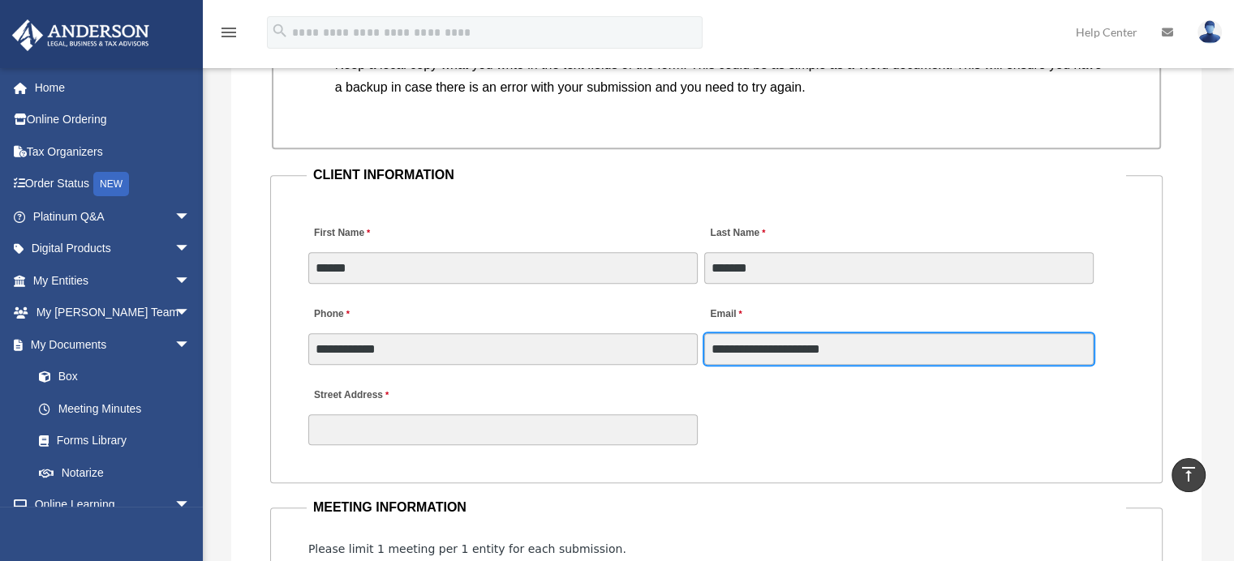
type input "**********"
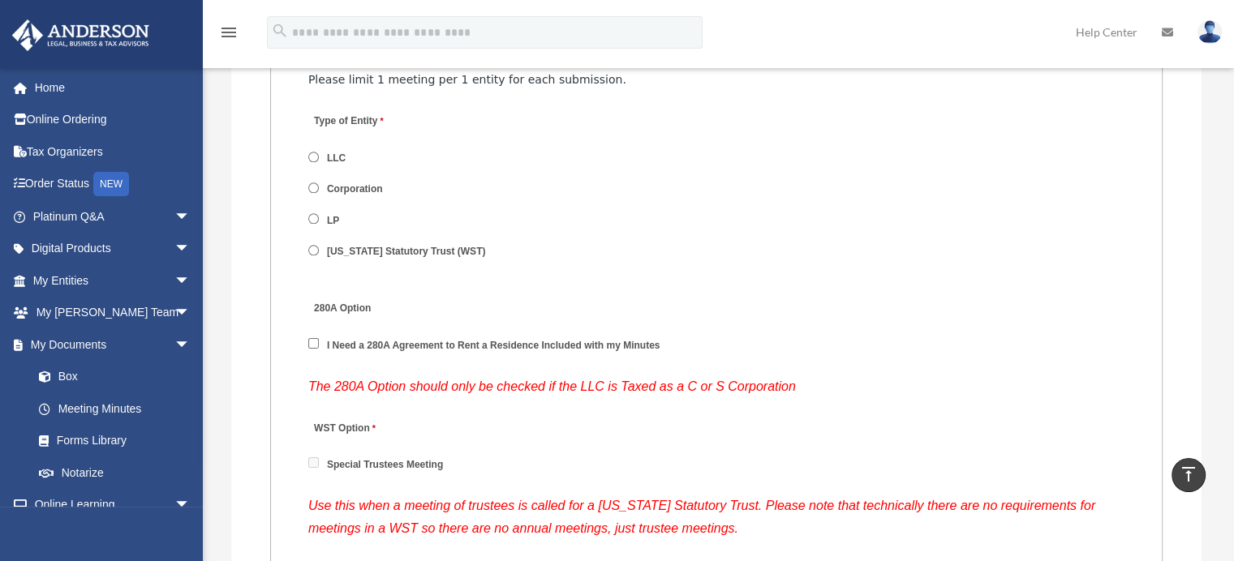
scroll to position [2014, 0]
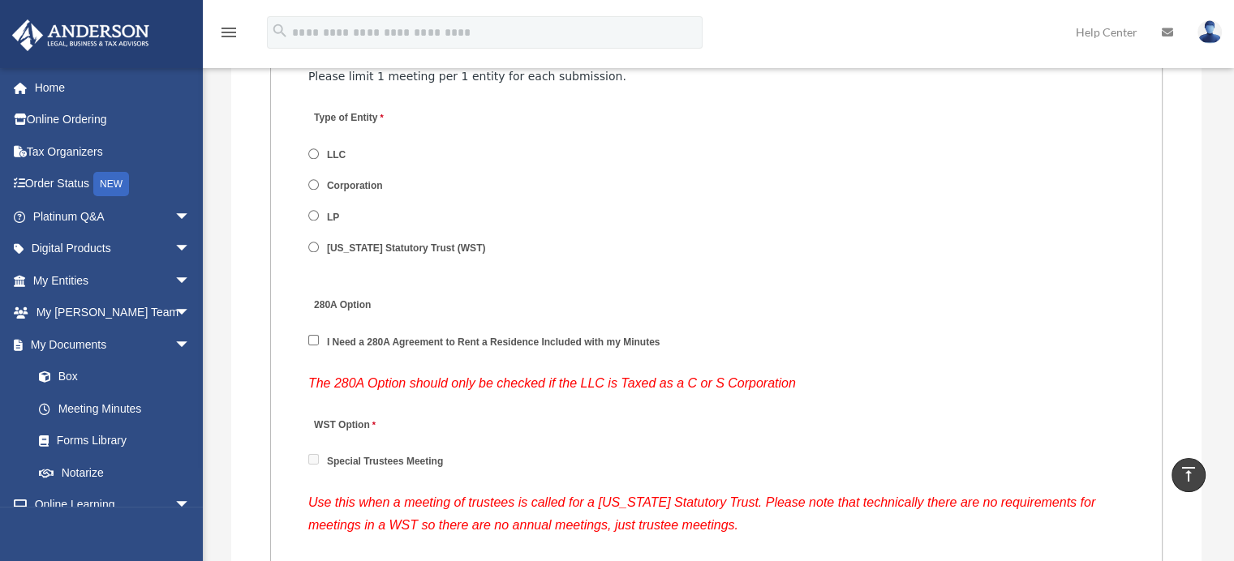
type input "**********"
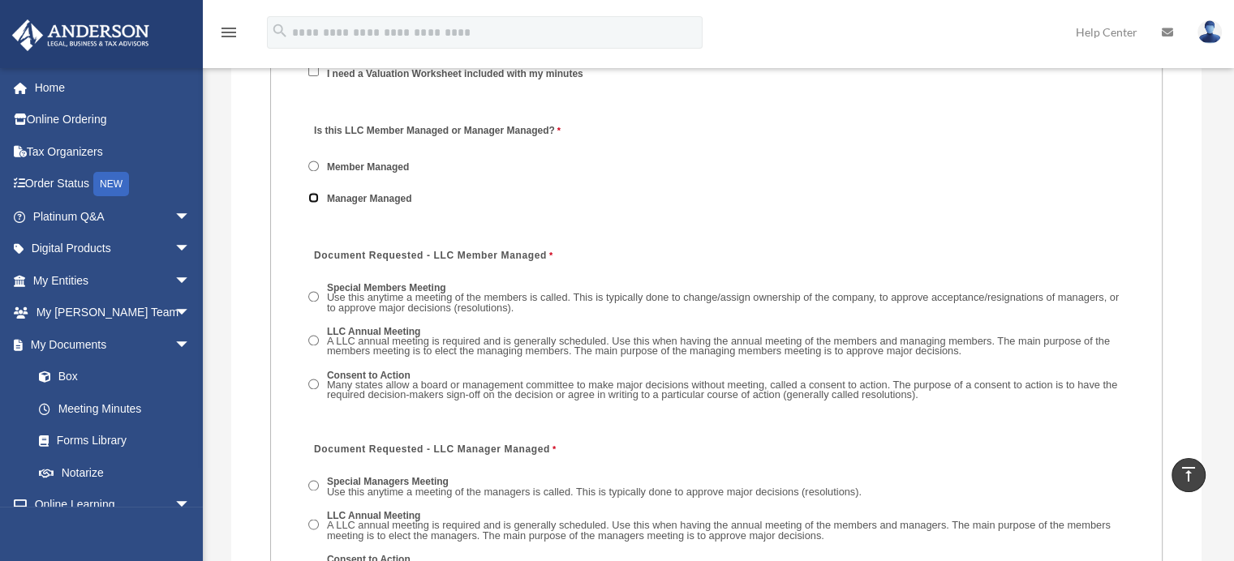
scroll to position [2663, 0]
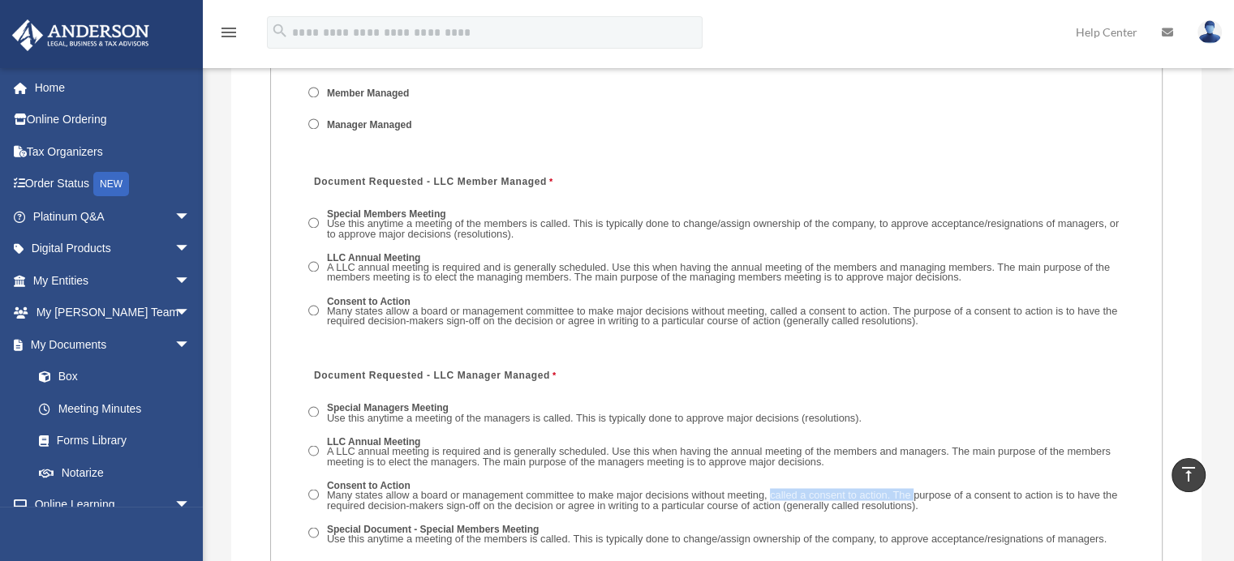
drag, startPoint x: 750, startPoint y: 389, endPoint x: 893, endPoint y: 398, distance: 143.9
click at [893, 398] on div "Special Managers Meeting Use this anytime a meeting of the managers is called. …" at bounding box center [716, 478] width 816 height 167
click at [694, 463] on div "Special Managers Meeting Use this anytime a meeting of the managers is called. …" at bounding box center [716, 478] width 816 height 167
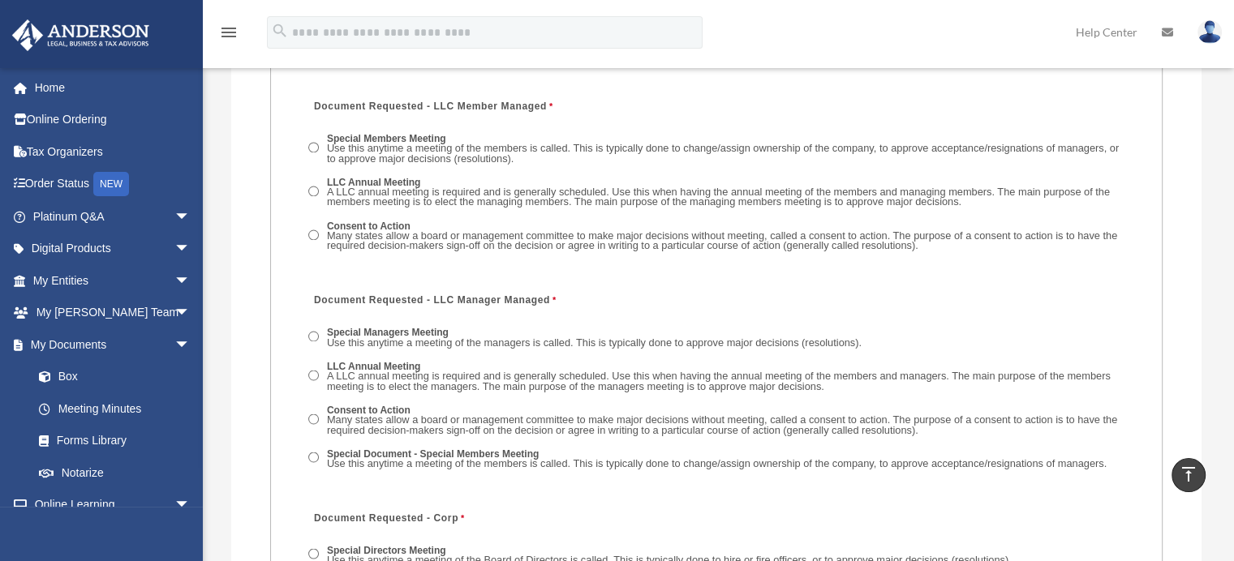
scroll to position [2744, 0]
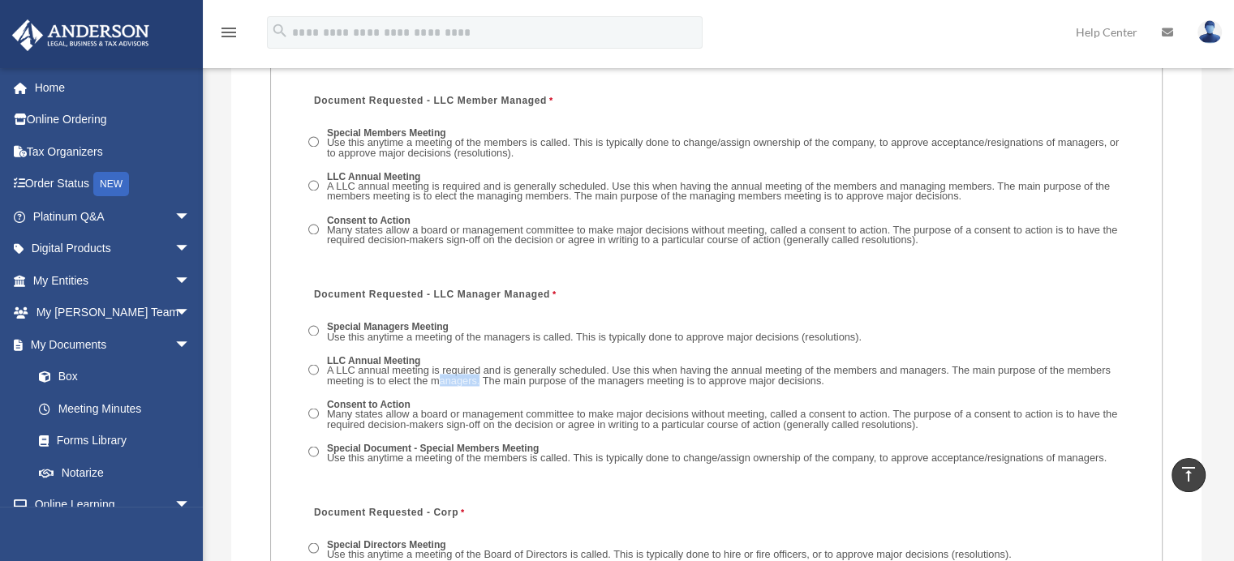
drag, startPoint x: 1202, startPoint y: 278, endPoint x: 1245, endPoint y: 278, distance: 43.0
click at [1233, 278] on html "X Get a chance to win 6 months of Platinum for free just by filling out this su…" at bounding box center [617, 97] width 1234 height 5682
drag, startPoint x: 1174, startPoint y: 313, endPoint x: 1245, endPoint y: 312, distance: 71.4
click at [1233, 312] on html "X Get a chance to win 6 months of Platinum for free just by filling out this su…" at bounding box center [617, 97] width 1234 height 5682
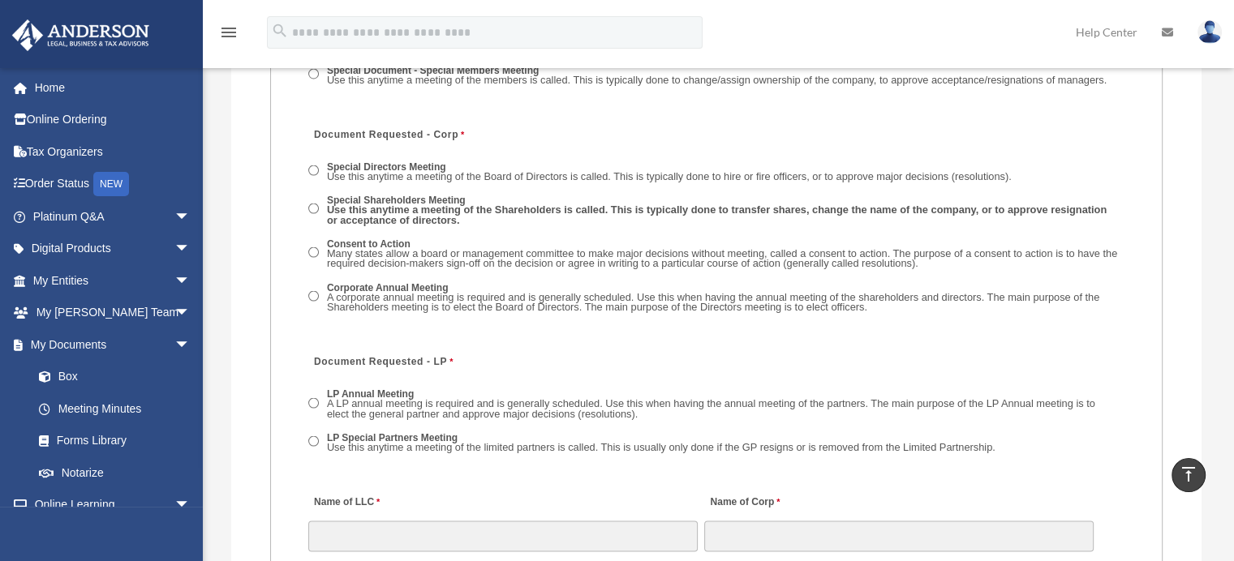
scroll to position [3231, 0]
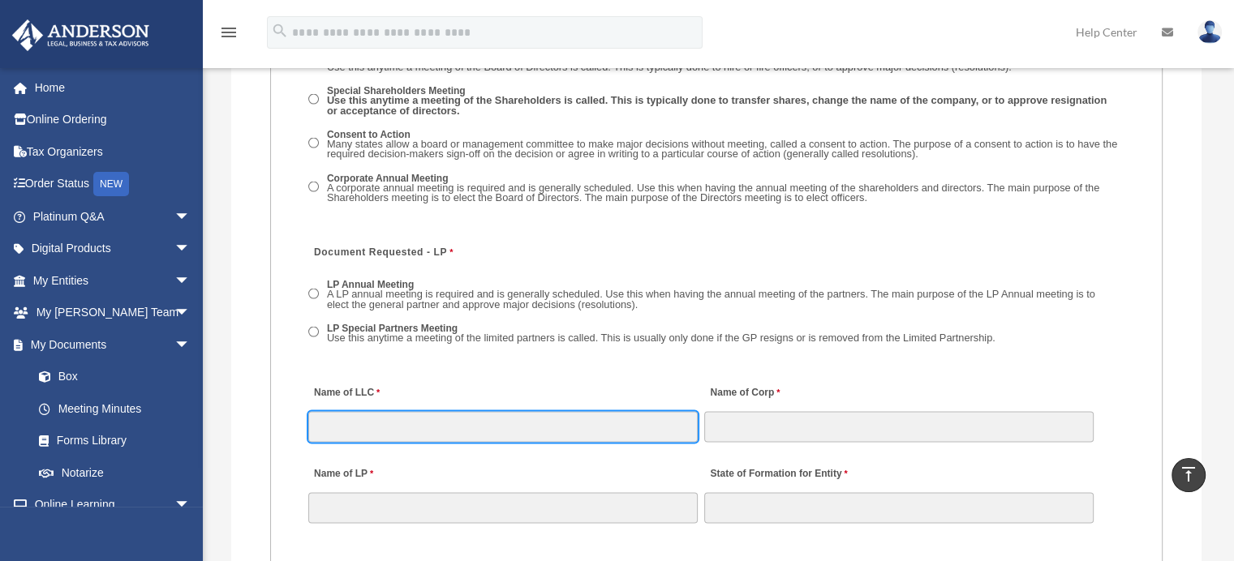
click at [423, 412] on input "Name of LLC" at bounding box center [502, 427] width 389 height 31
type input "**********"
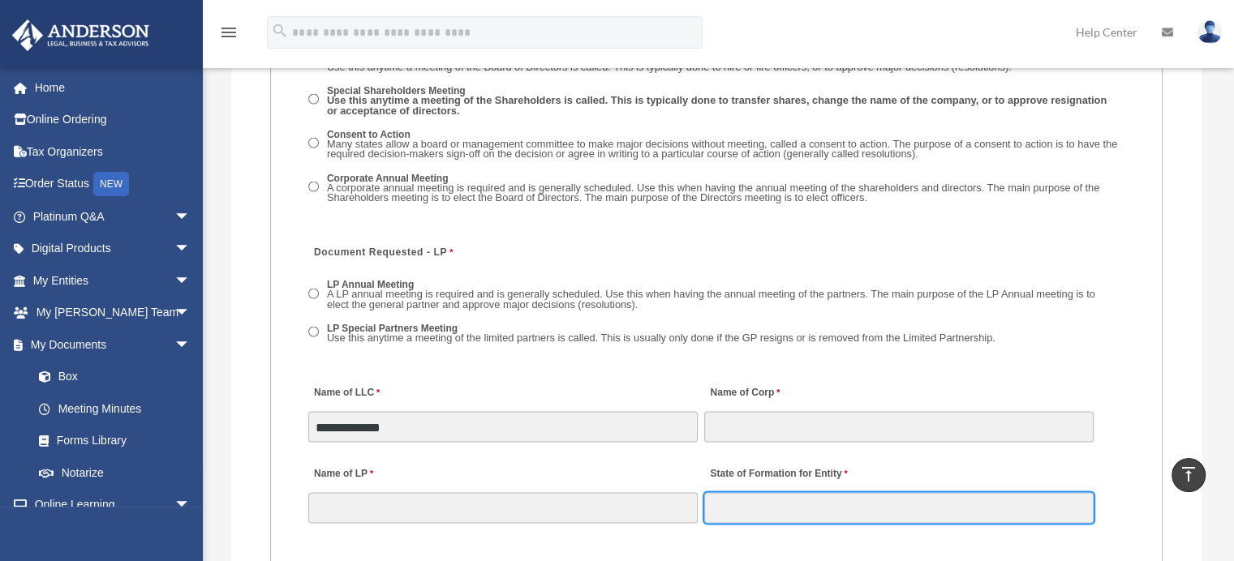
scroll to position [3235, 0]
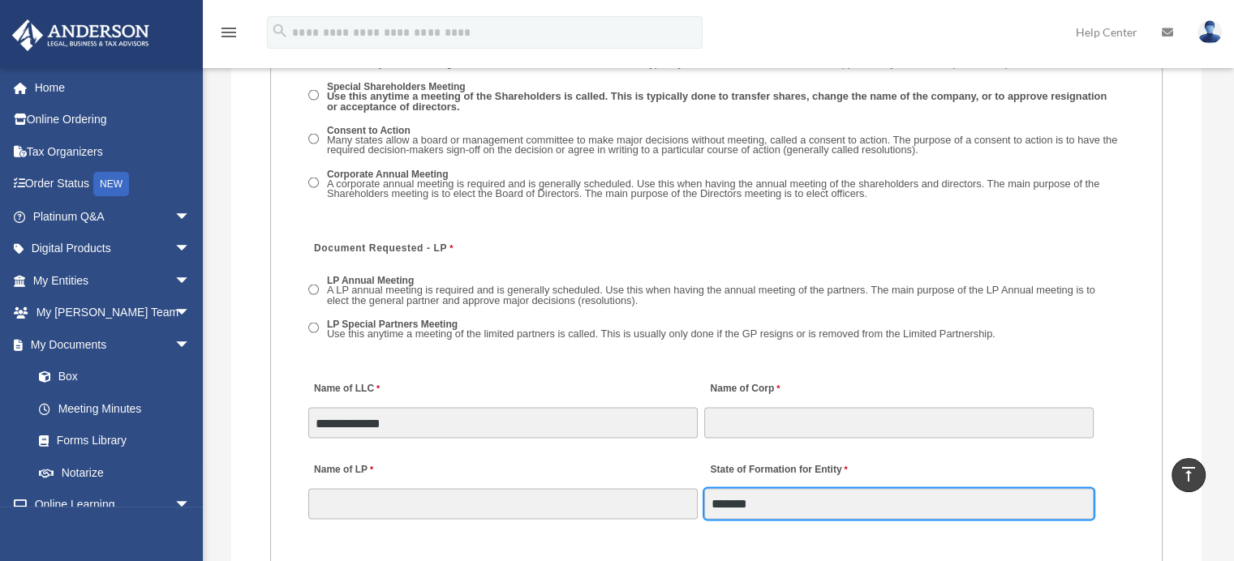
type input "*******"
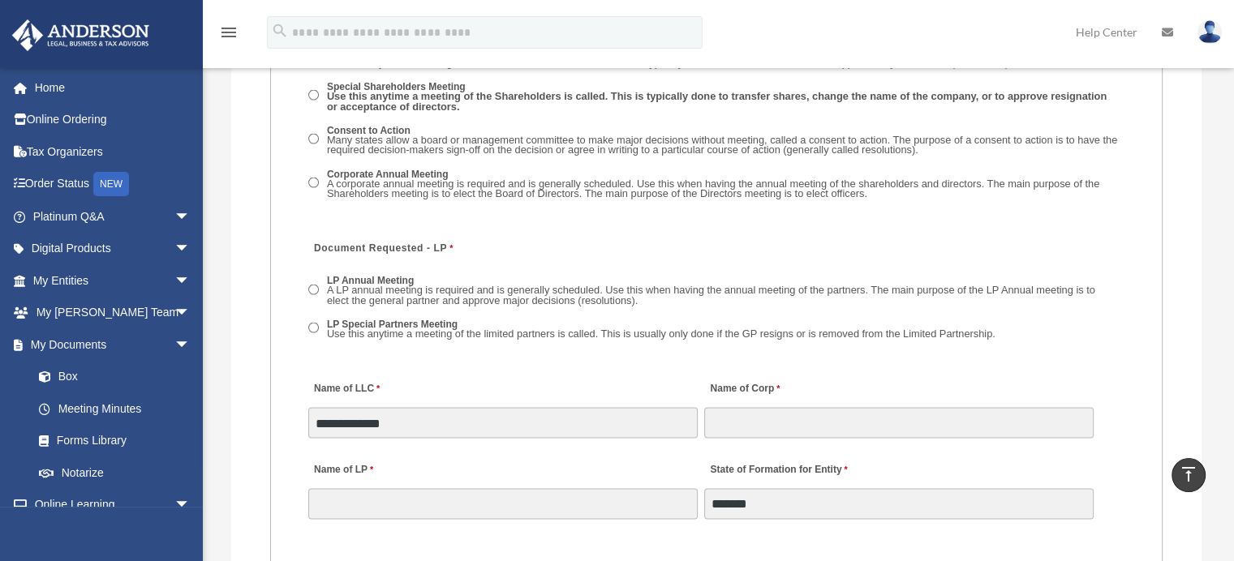
scroll to position [3602, 0]
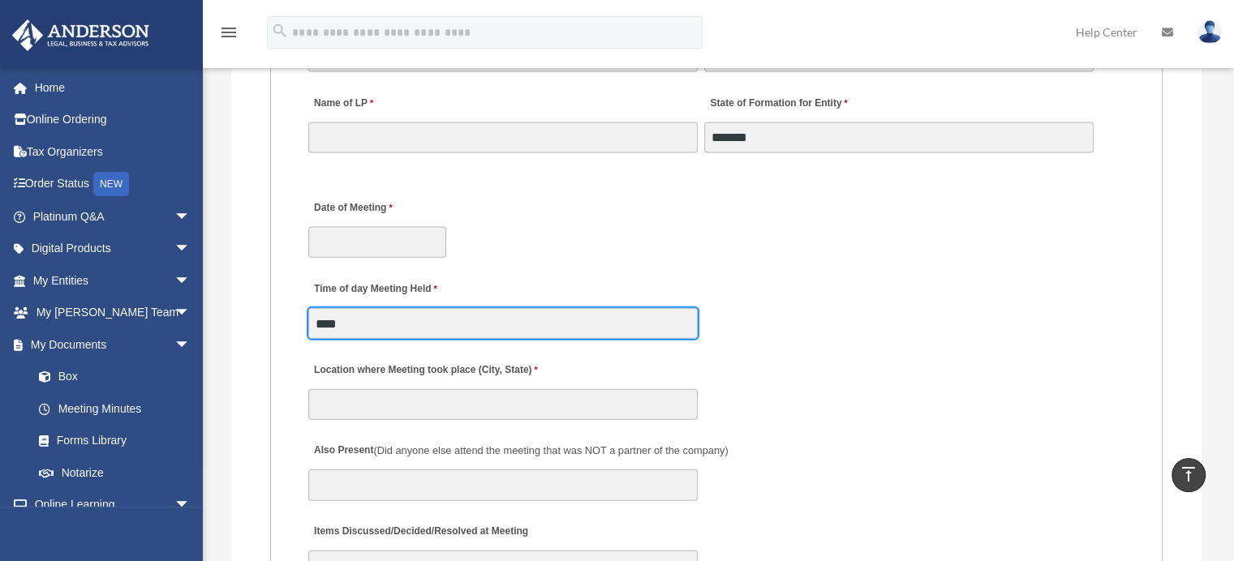
type input "****"
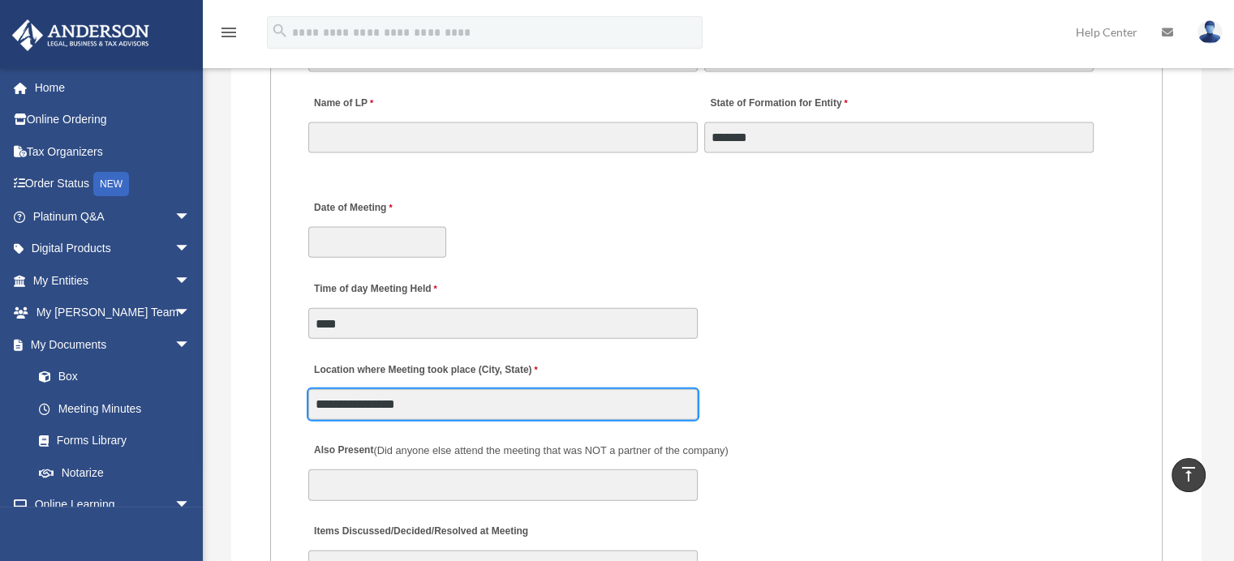
type input "**********"
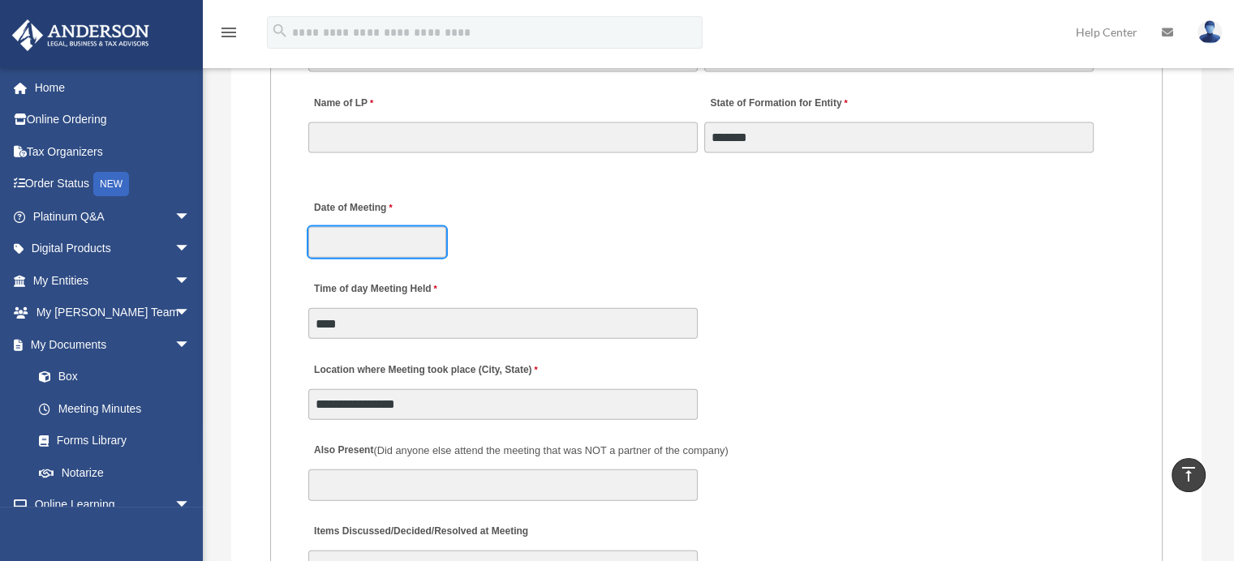
click at [418, 258] on input "Date of Meeting" at bounding box center [377, 242] width 138 height 31
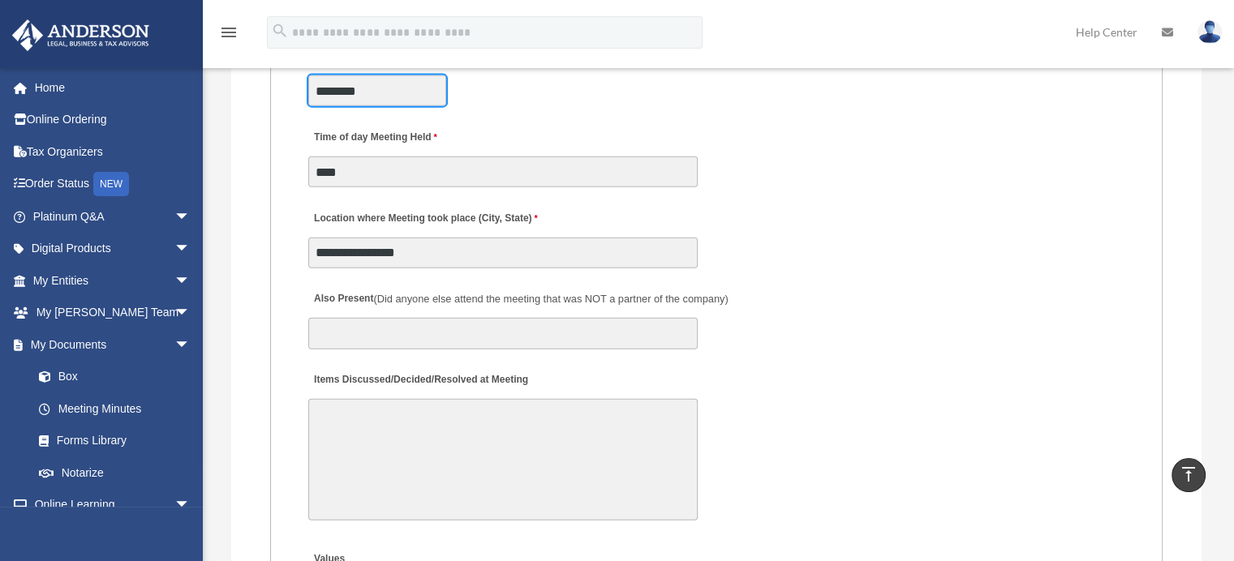
scroll to position [3764, 0]
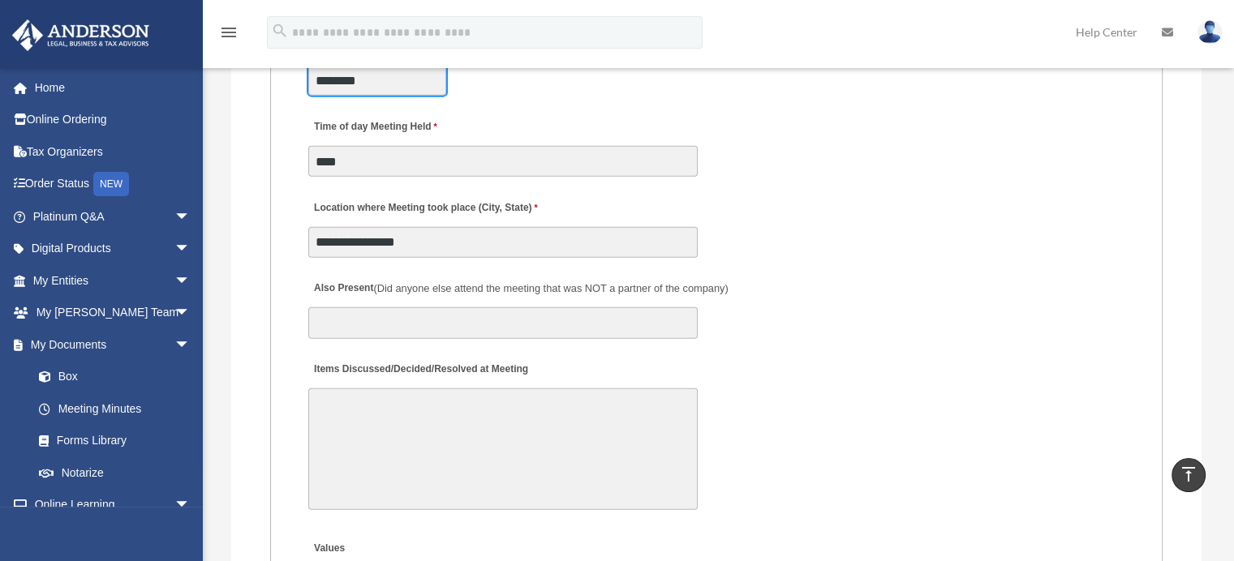
type input "********"
click at [457, 424] on textarea "Items Discussed/Decided/Resolved at Meeting" at bounding box center [502, 450] width 389 height 122
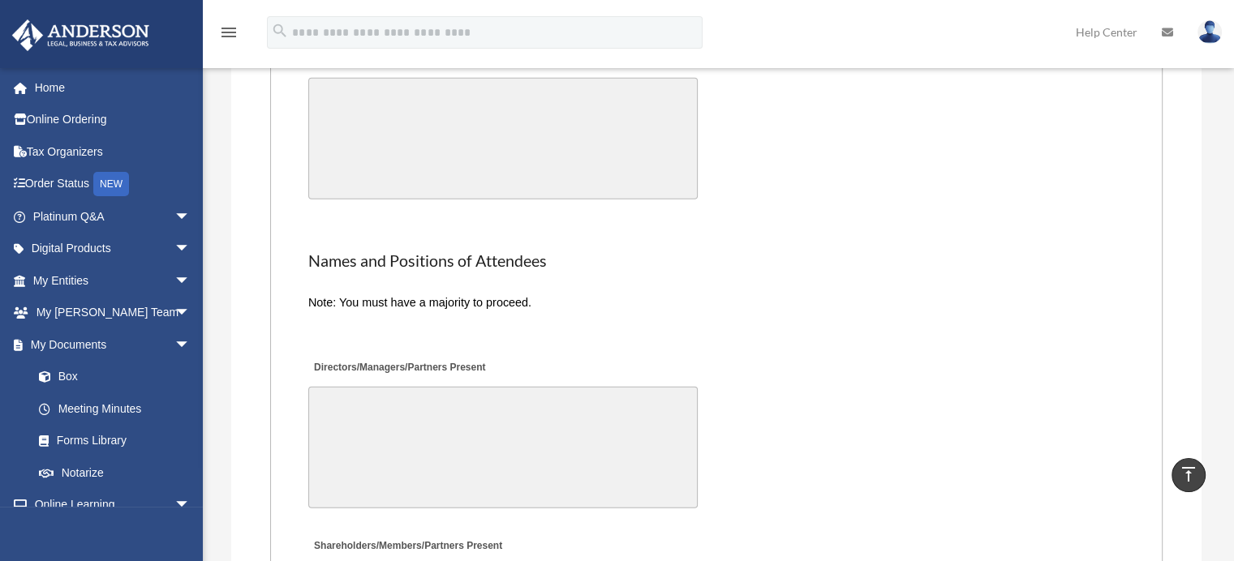
scroll to position [4494, 0]
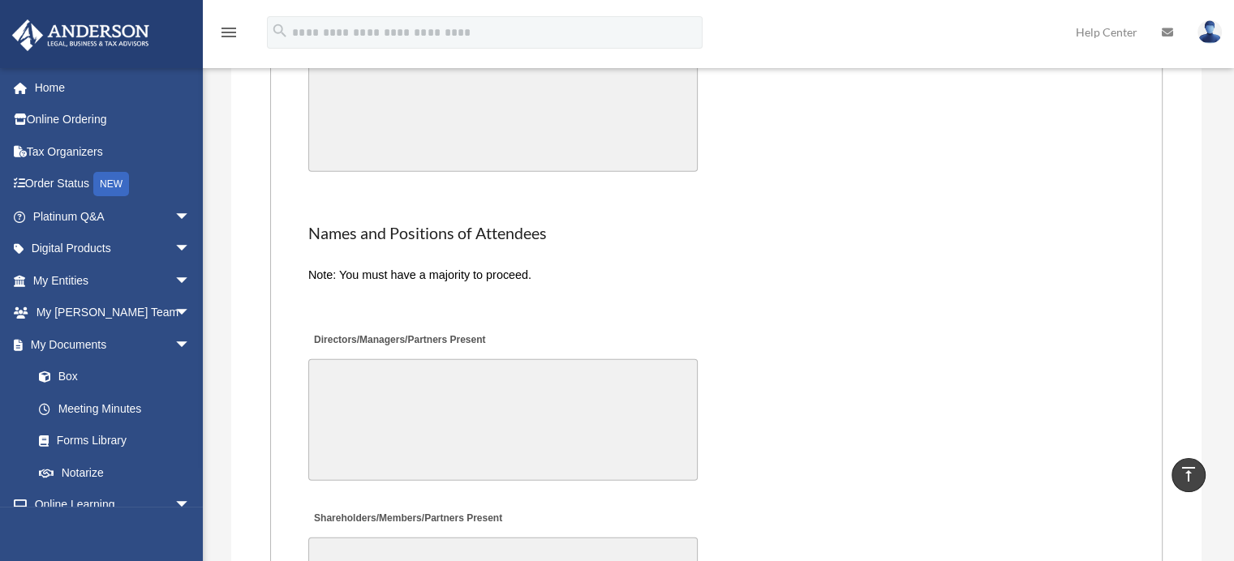
type textarea "**********"
click at [633, 372] on textarea "Directors/Managers/Partners Present" at bounding box center [502, 420] width 389 height 122
type textarea "**********"
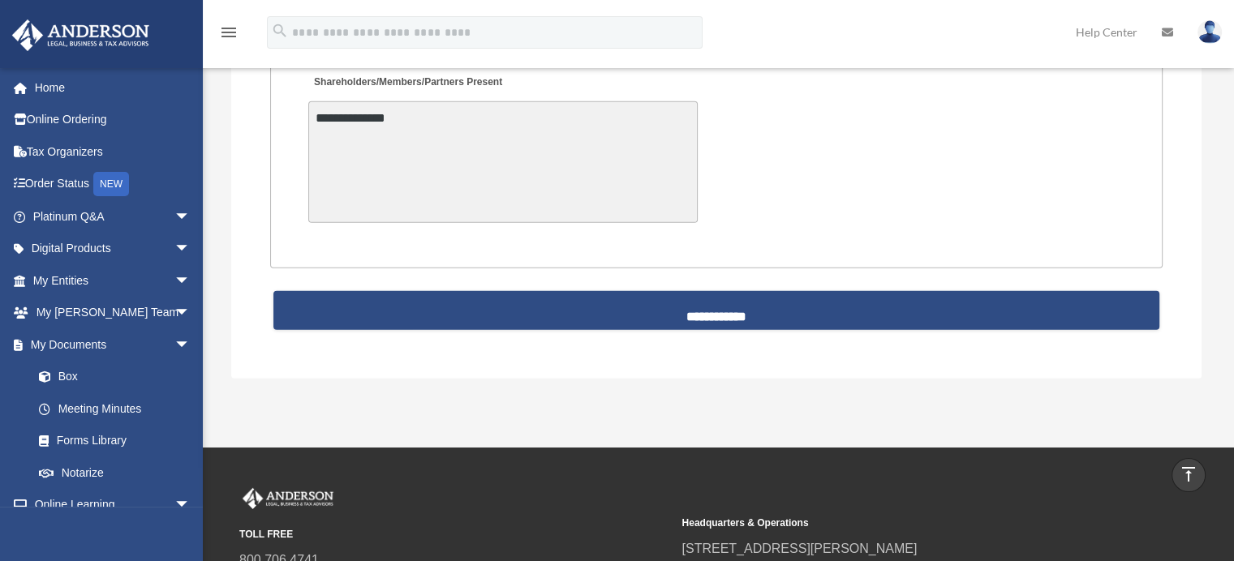
scroll to position [4805, 0]
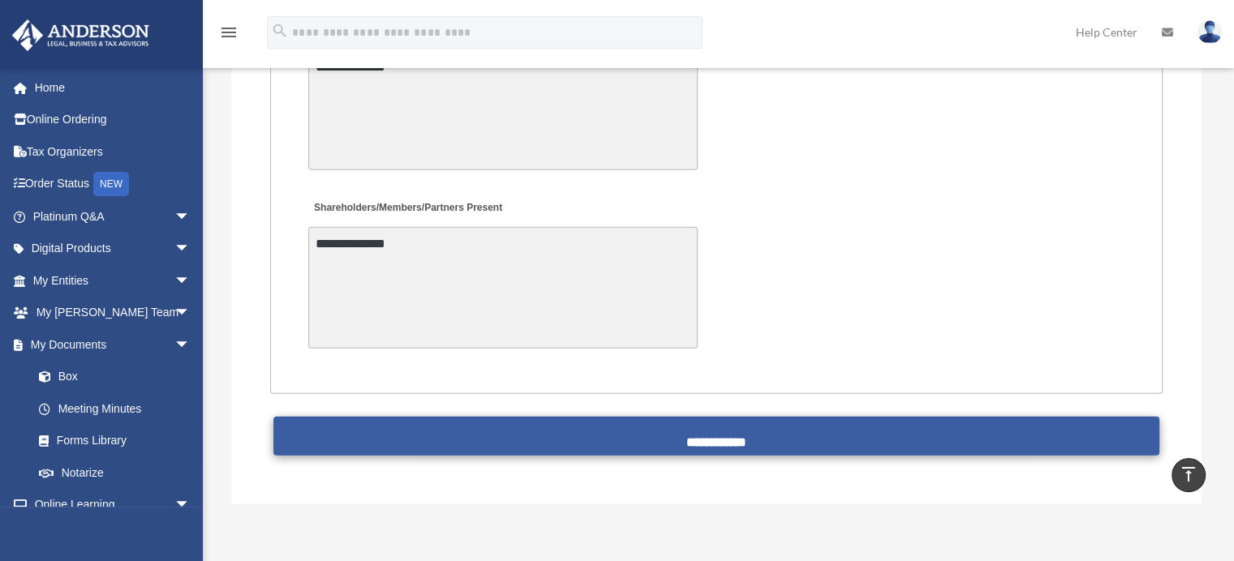
type textarea "**********"
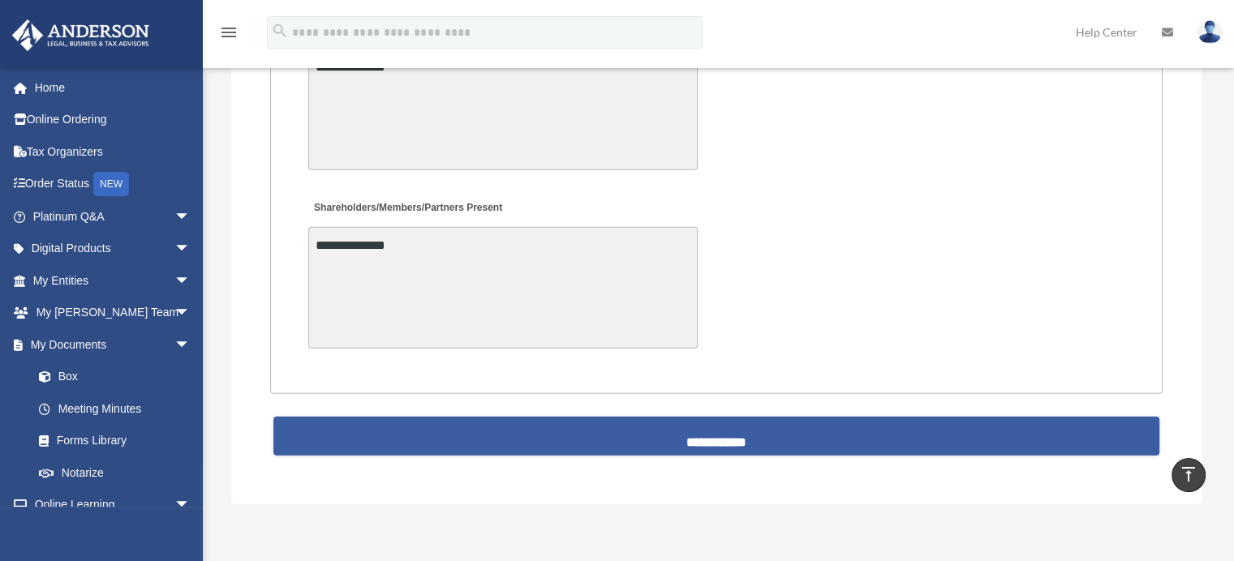
click at [715, 417] on input "**********" at bounding box center [716, 436] width 886 height 39
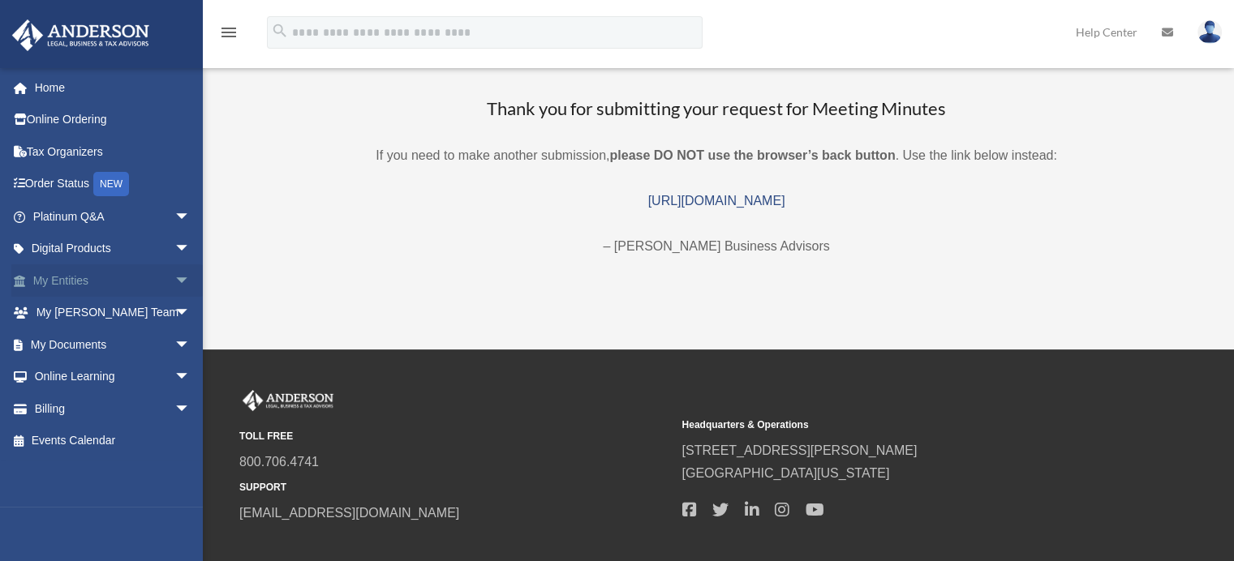
click at [174, 279] on span "arrow_drop_down" at bounding box center [190, 280] width 32 height 33
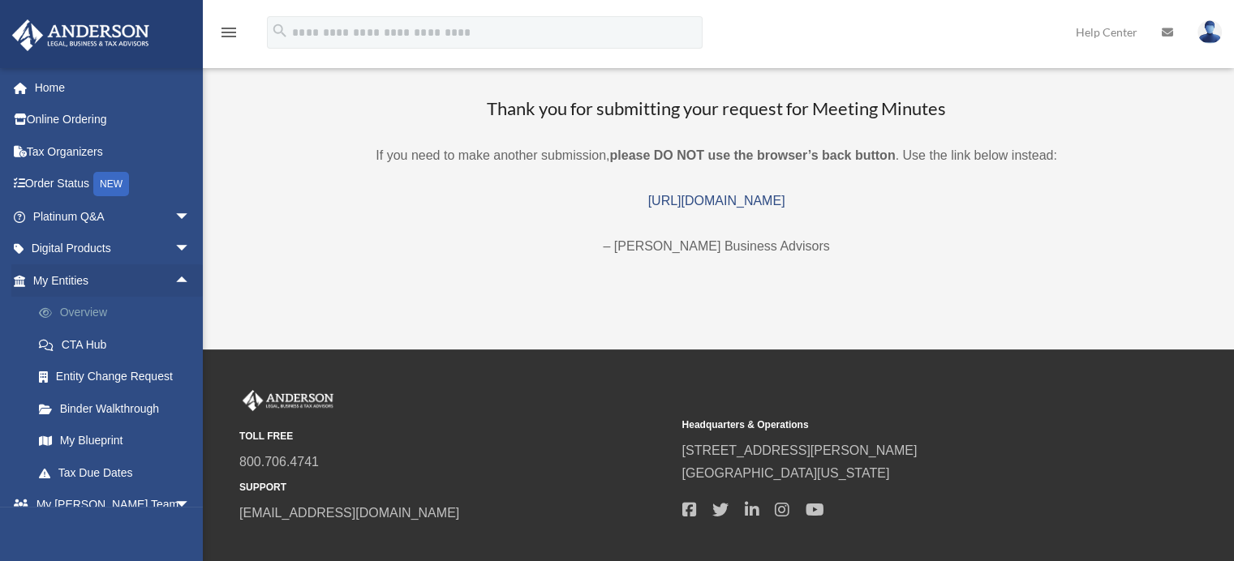
click at [140, 307] on link "Overview" at bounding box center [119, 313] width 192 height 32
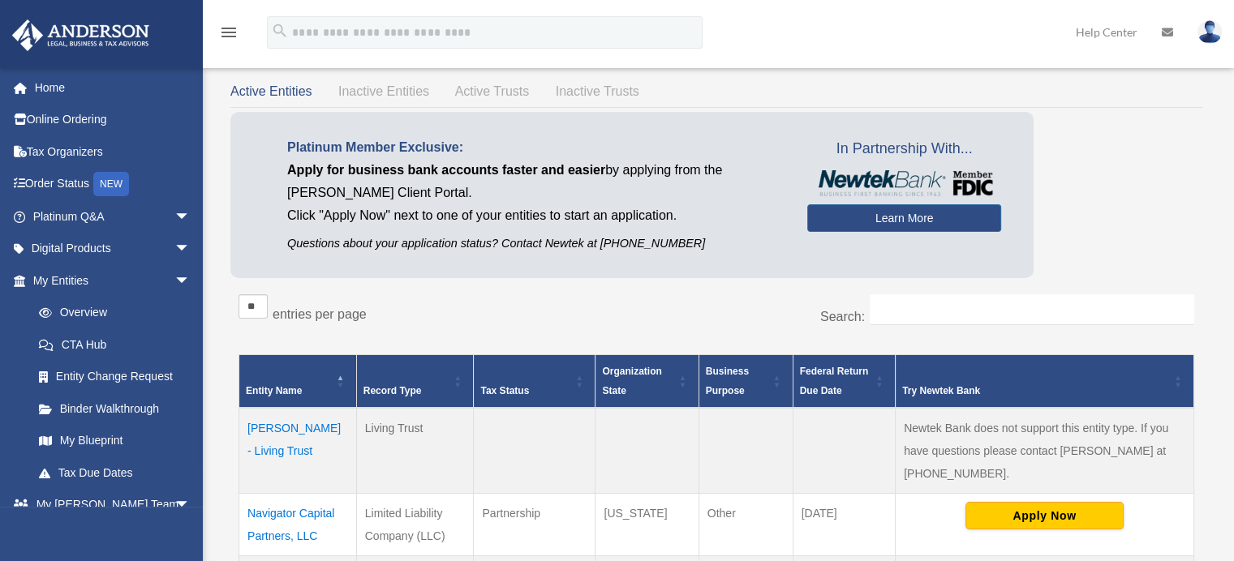
scroll to position [162, 0]
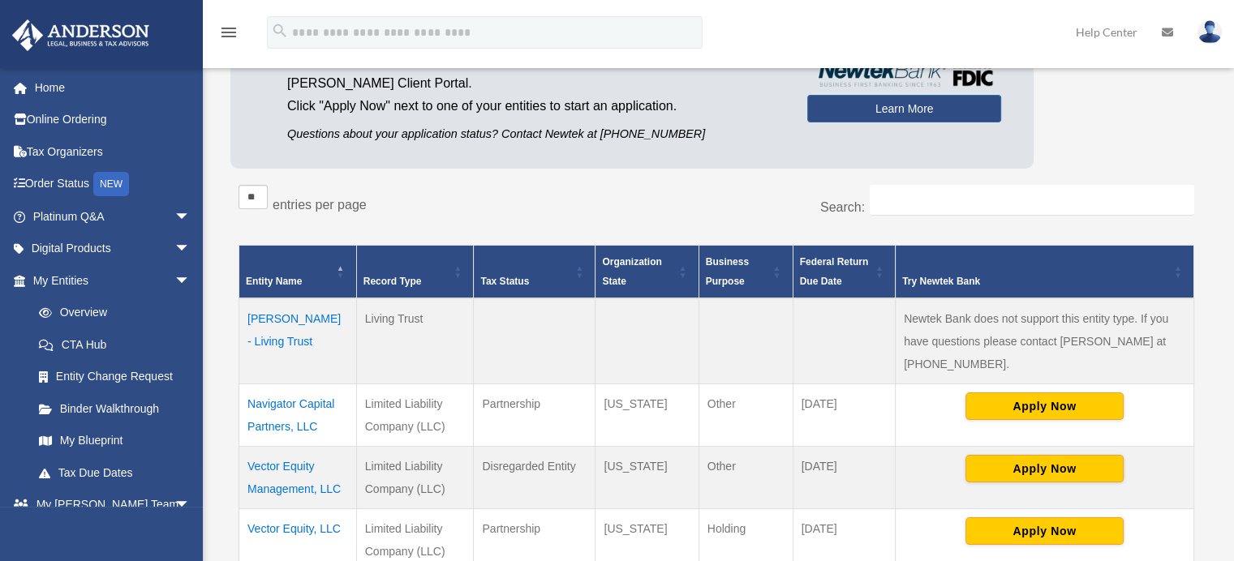
click at [303, 320] on td "Jeffery - Living Trust" at bounding box center [298, 342] width 118 height 86
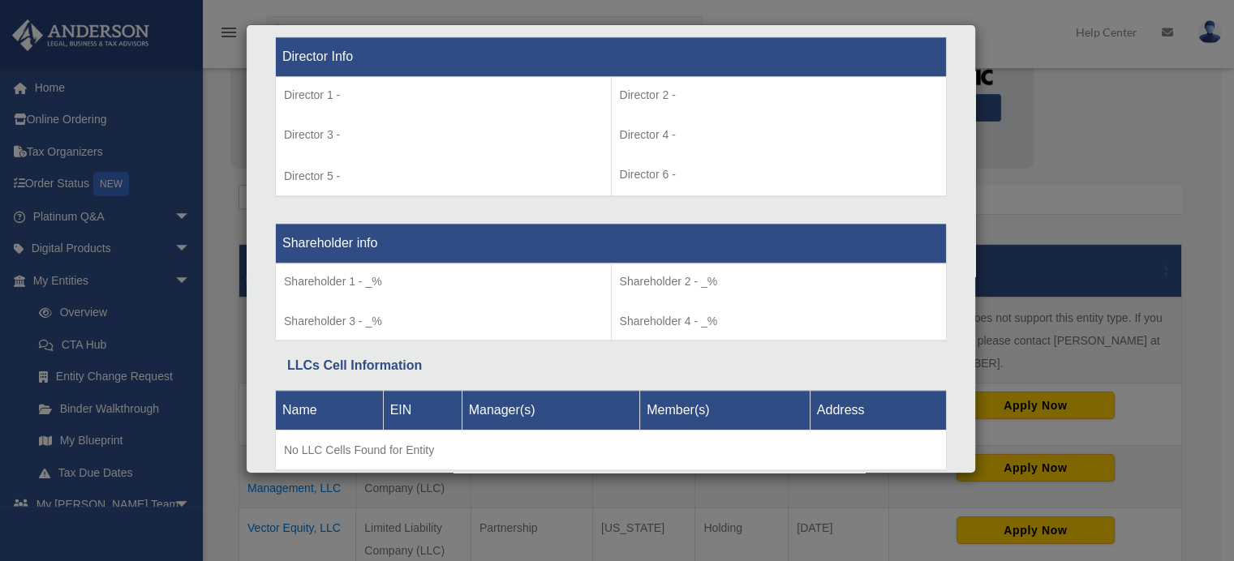
scroll to position [1244, 0]
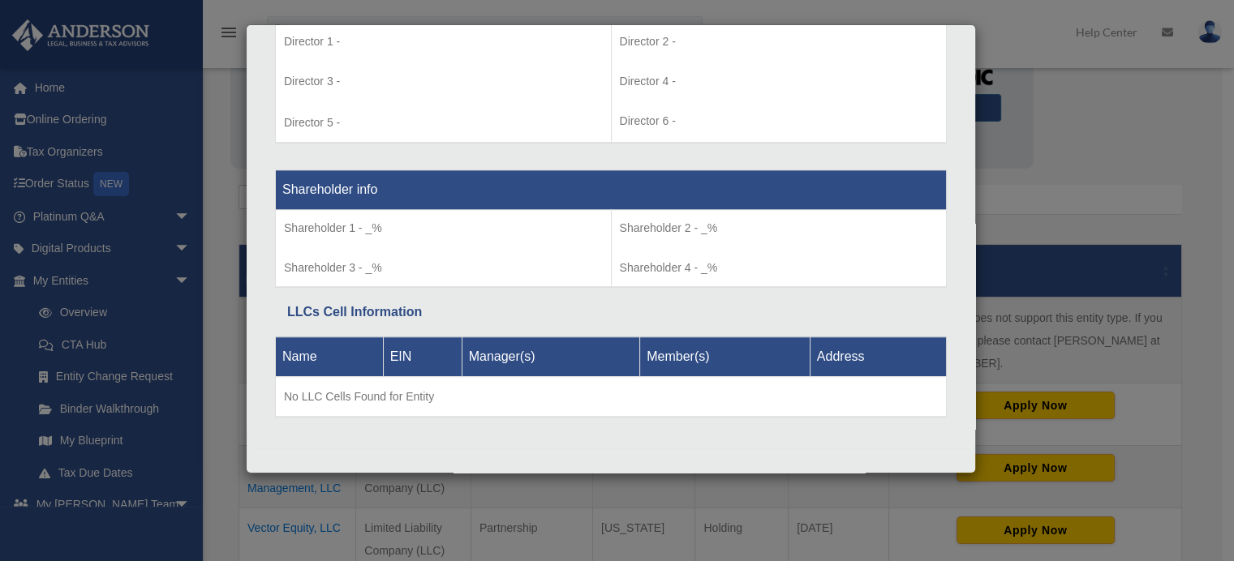
click at [1016, 193] on div "Details × Articles Sent Organizational Date" at bounding box center [617, 280] width 1234 height 561
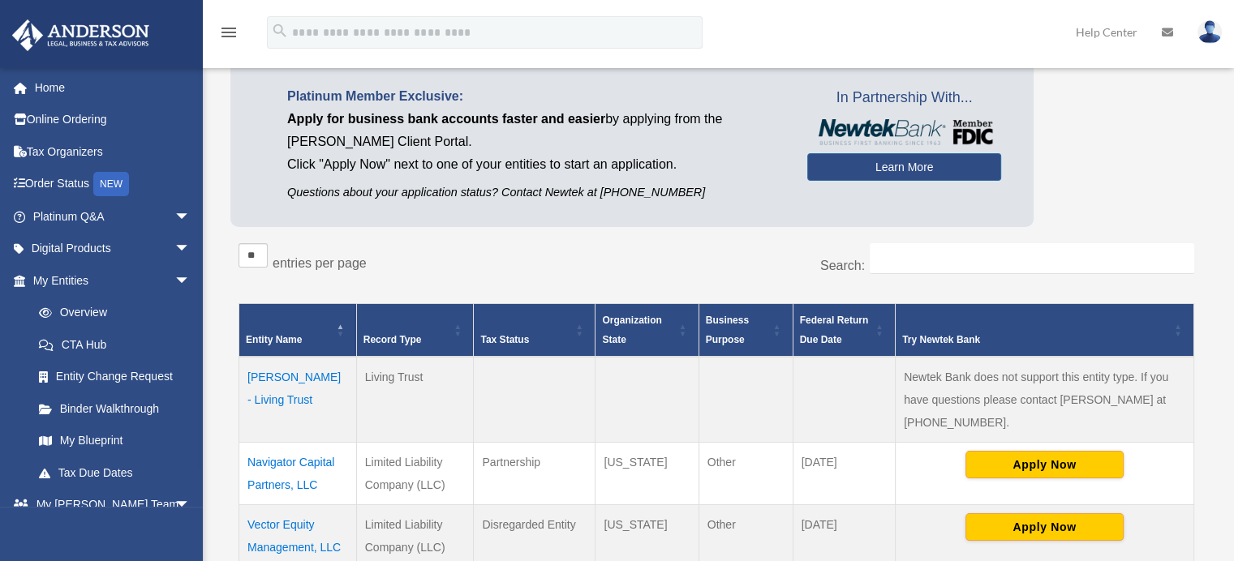
scroll to position [162, 0]
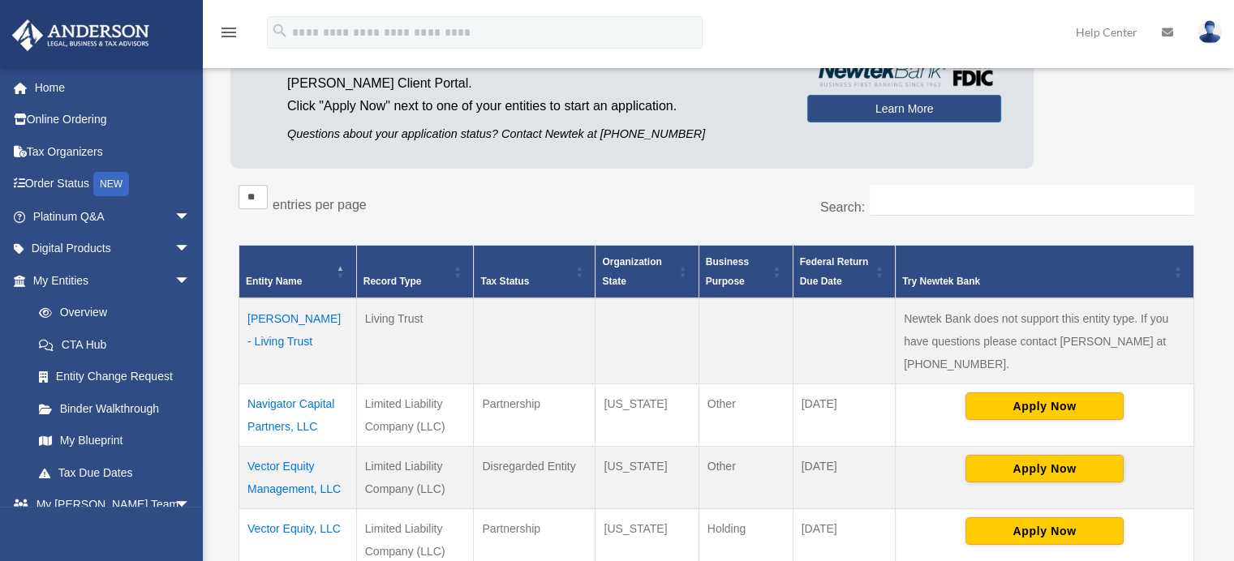
click at [290, 426] on td "Navigator Capital Partners, LLC" at bounding box center [298, 415] width 118 height 62
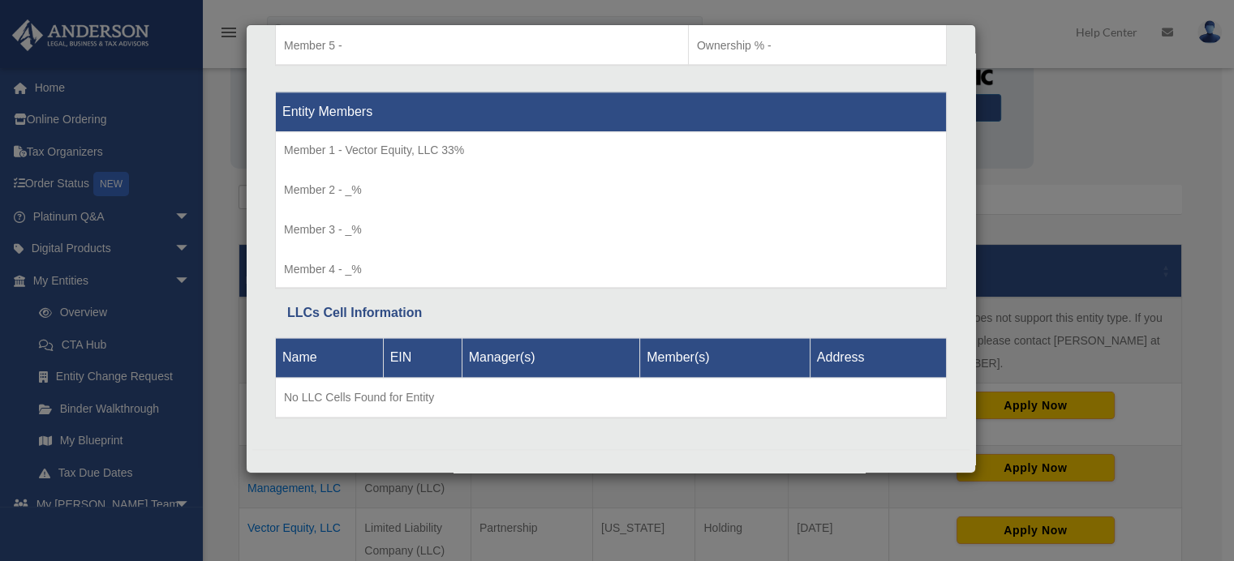
scroll to position [0, 0]
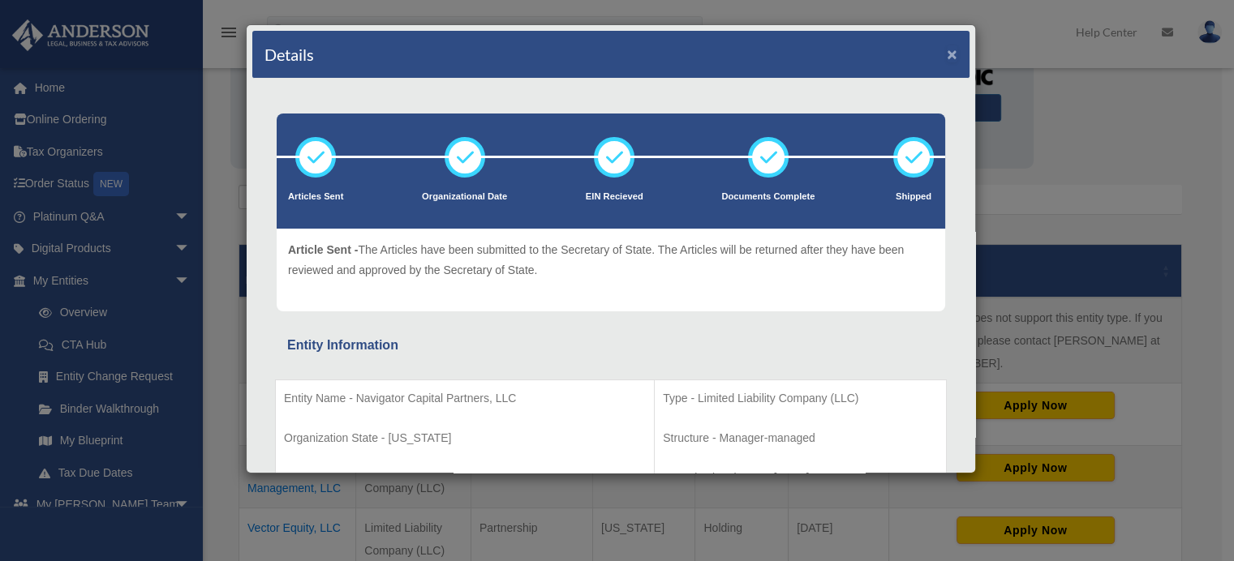
click at [947, 50] on button "×" at bounding box center [952, 53] width 11 height 17
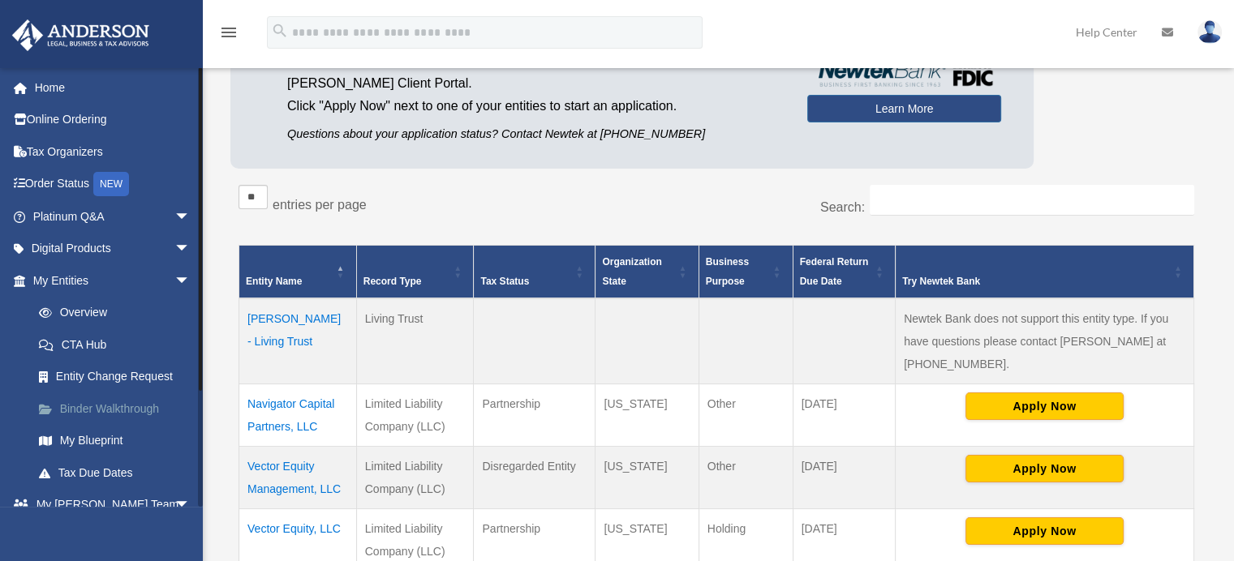
click at [111, 409] on link "Binder Walkthrough" at bounding box center [119, 409] width 192 height 32
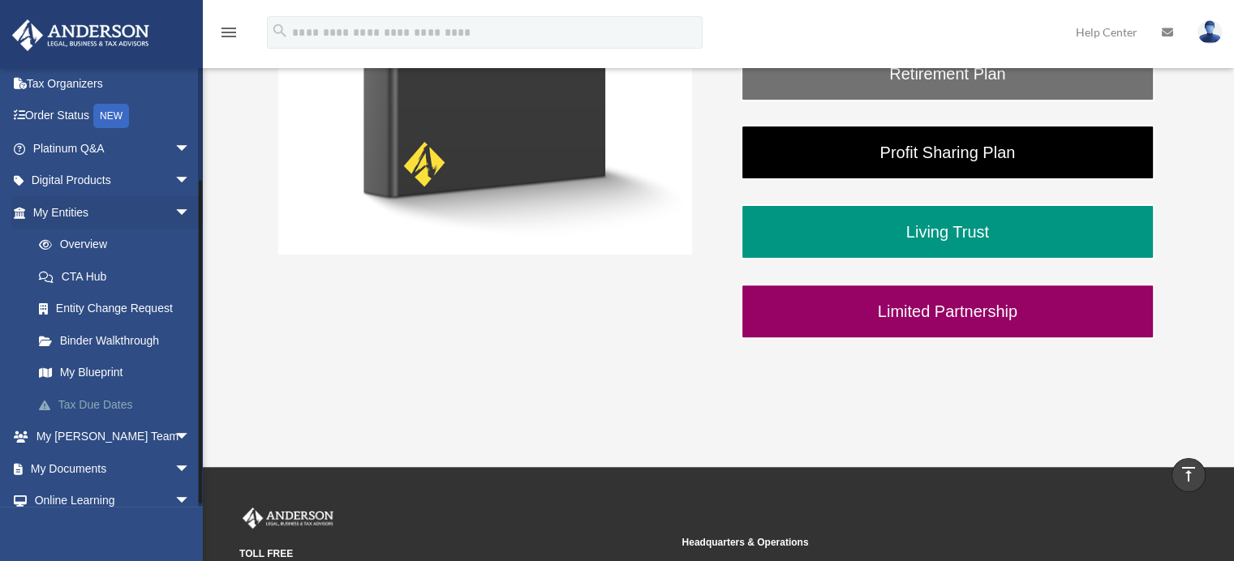
scroll to position [145, 0]
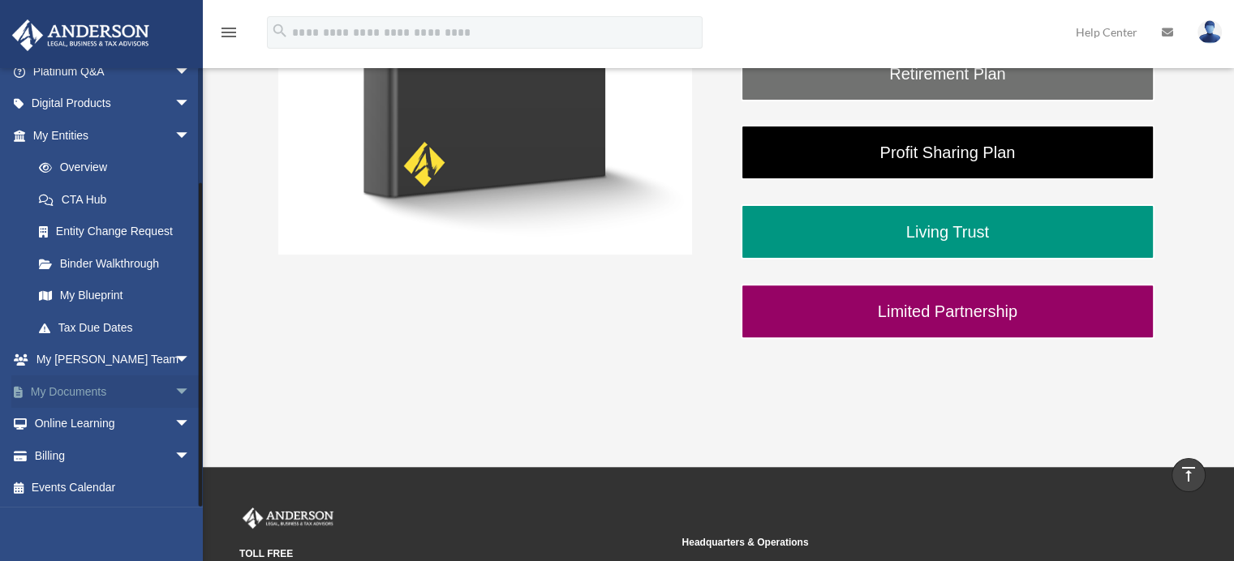
click at [122, 396] on link "My Documents arrow_drop_down" at bounding box center [113, 392] width 204 height 32
click at [174, 389] on span "arrow_drop_down" at bounding box center [190, 392] width 32 height 33
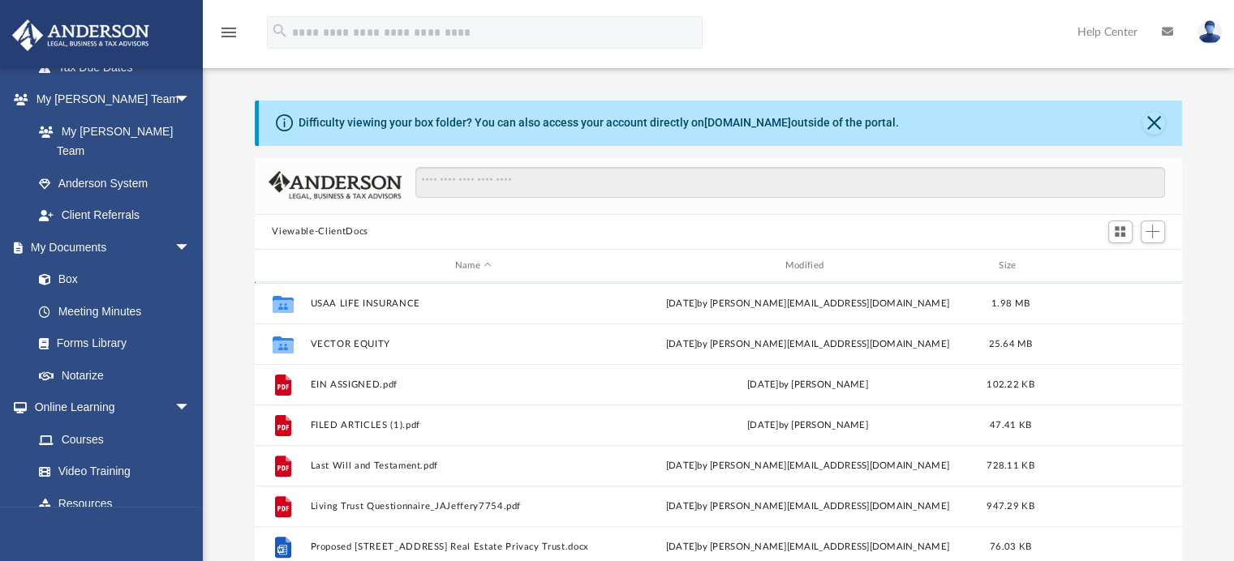
scroll to position [637, 0]
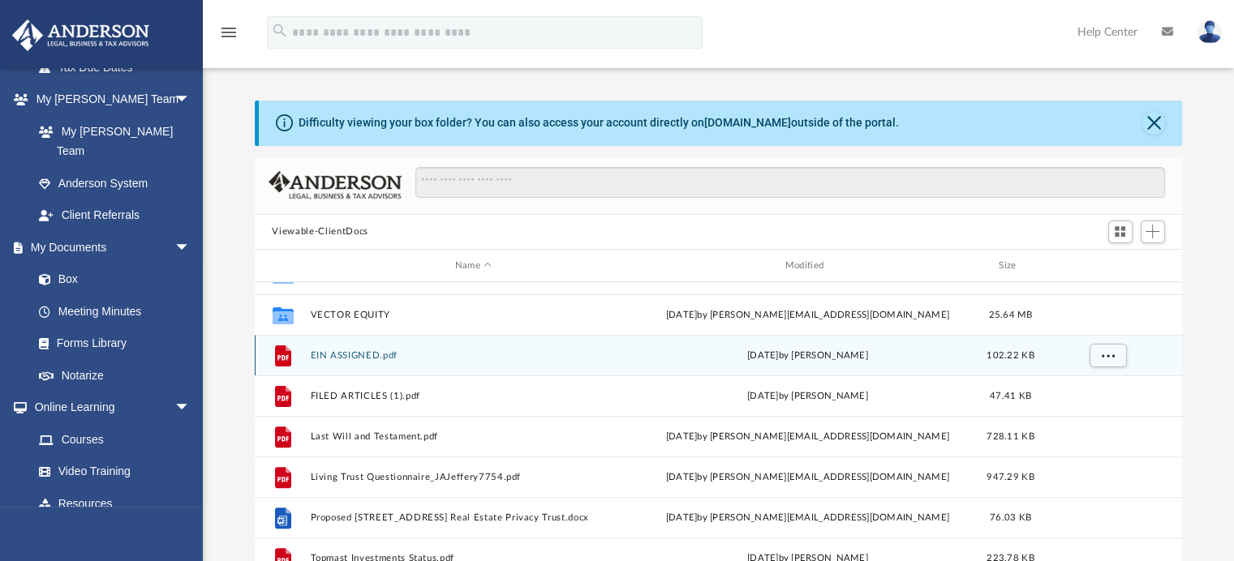
click at [342, 356] on button "EIN ASSIGNED.pdf" at bounding box center [473, 355] width 327 height 11
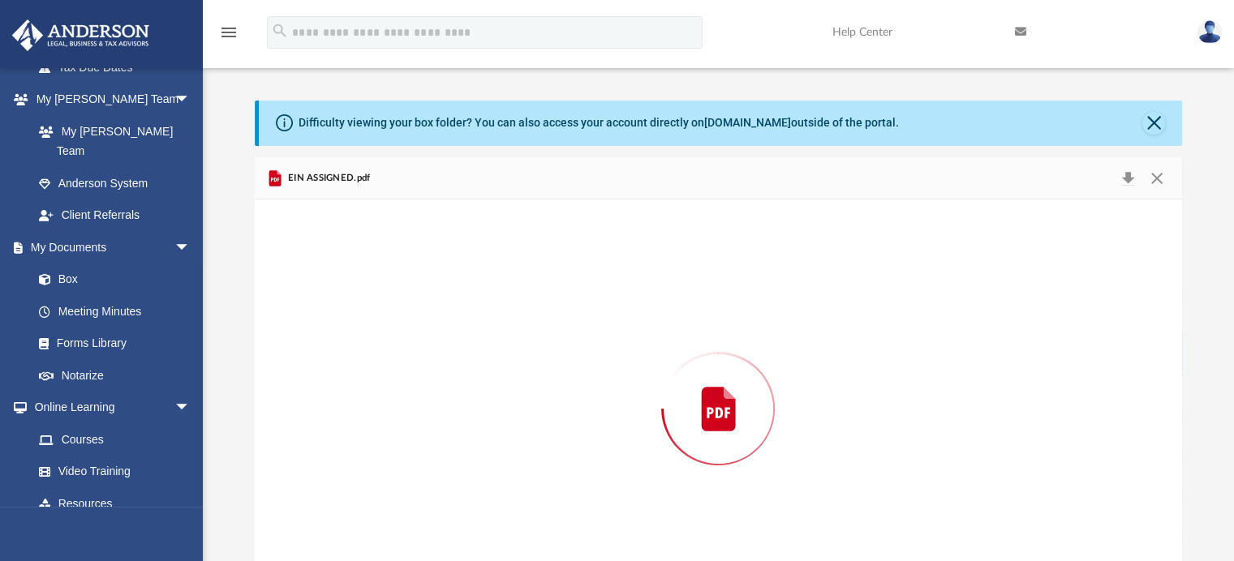
scroll to position [57, 0]
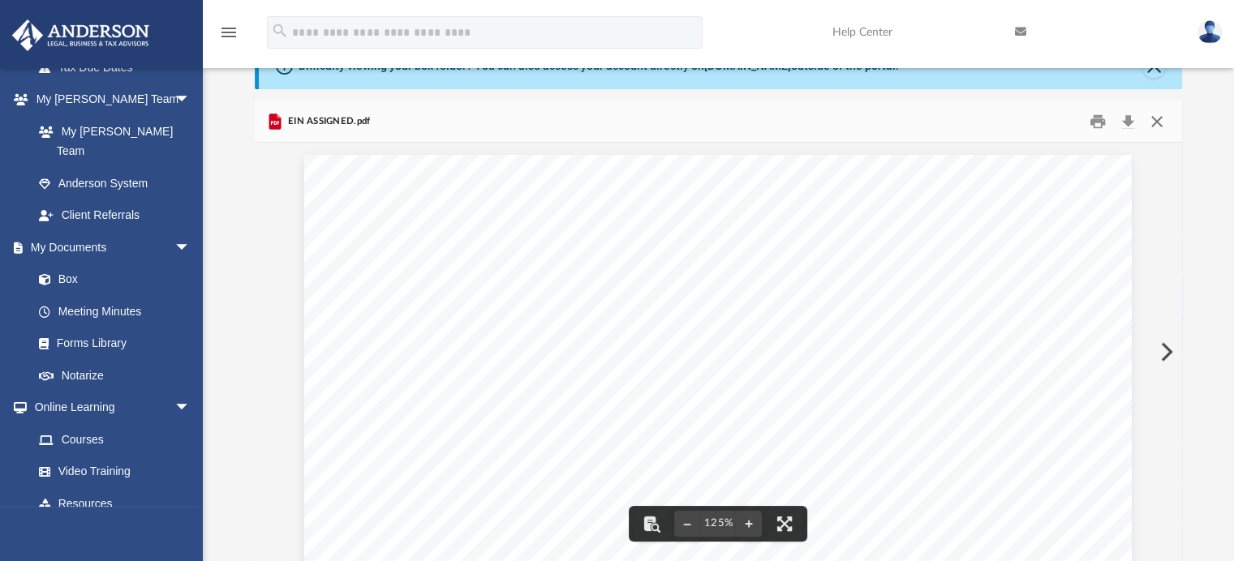
click at [1156, 126] on button "Close" at bounding box center [1156, 121] width 29 height 25
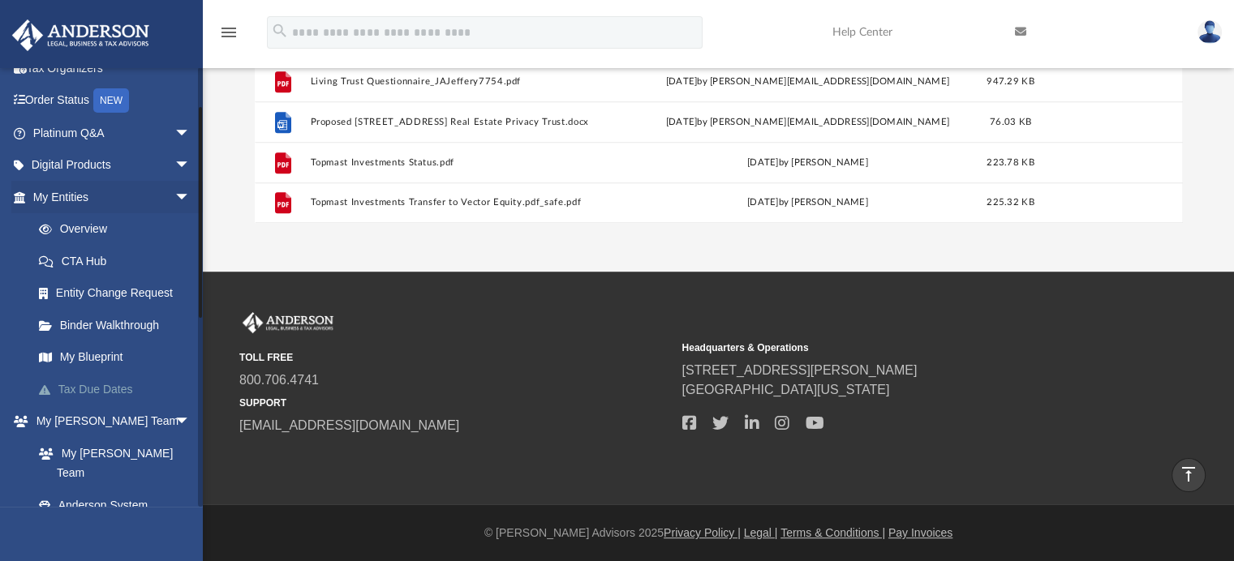
scroll to position [81, 0]
click at [107, 358] on link "My Blueprint" at bounding box center [119, 360] width 192 height 32
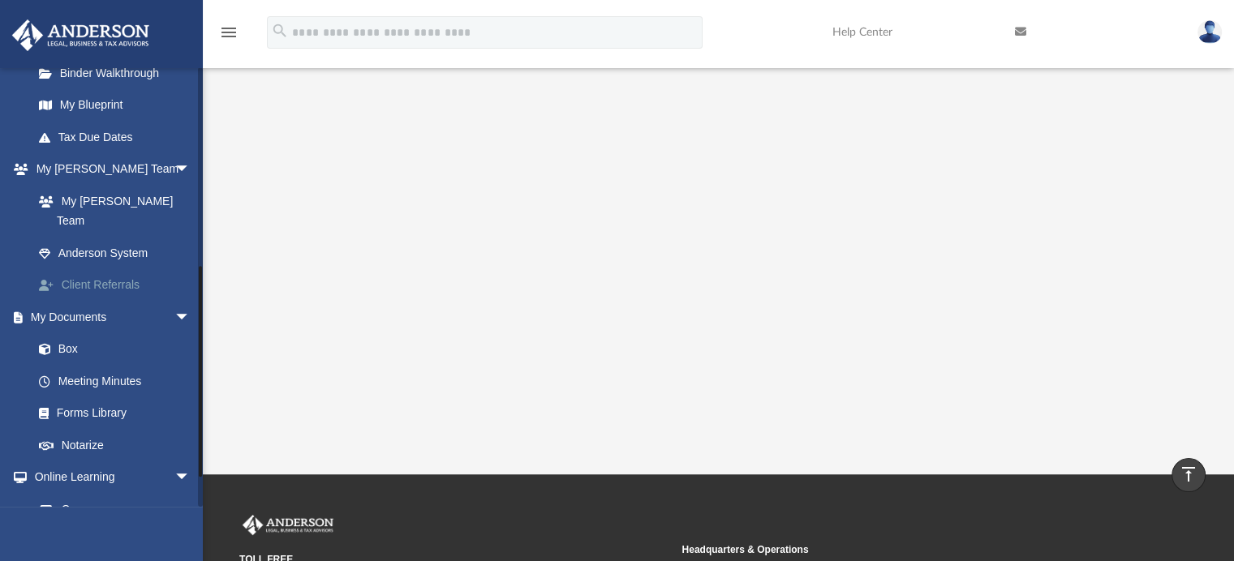
scroll to position [406, 0]
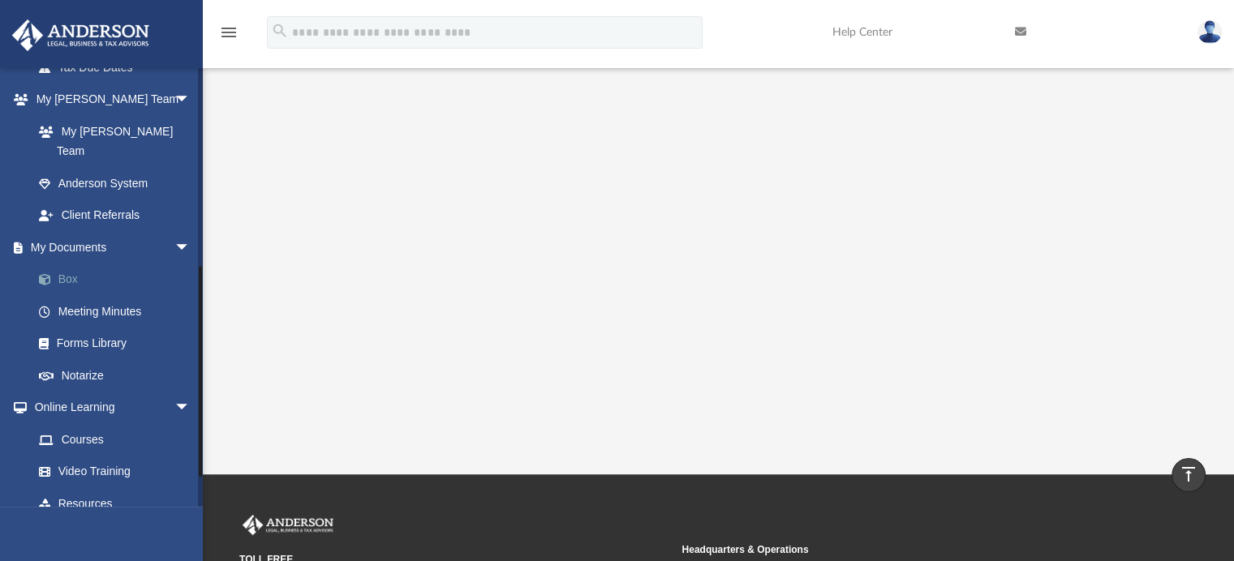
click at [91, 265] on link "Box" at bounding box center [119, 280] width 192 height 32
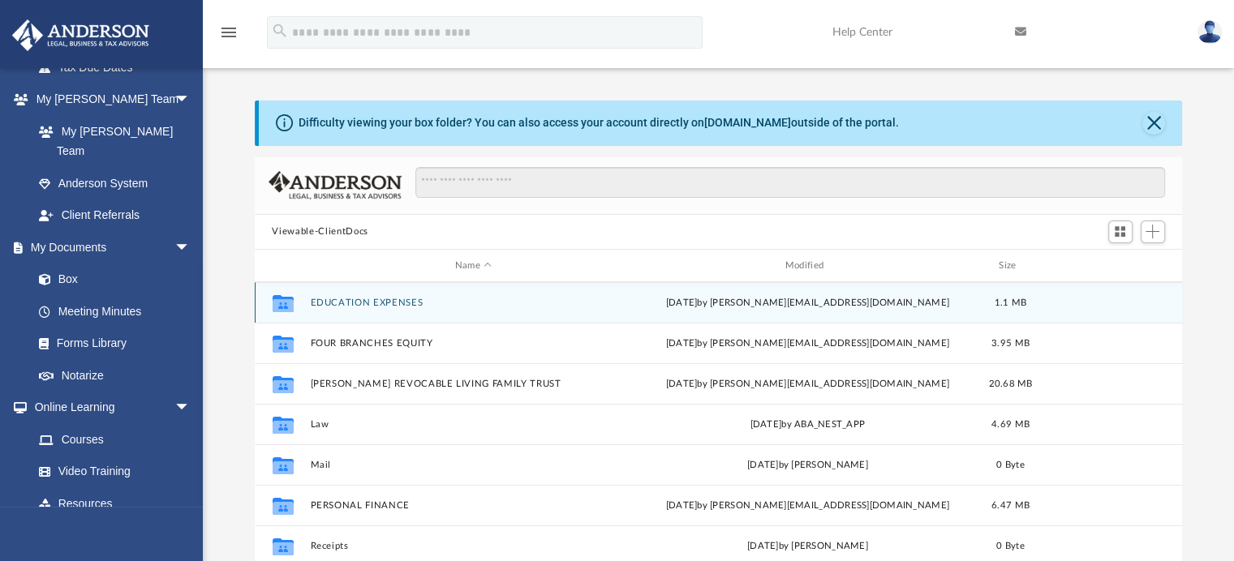
scroll to position [162, 0]
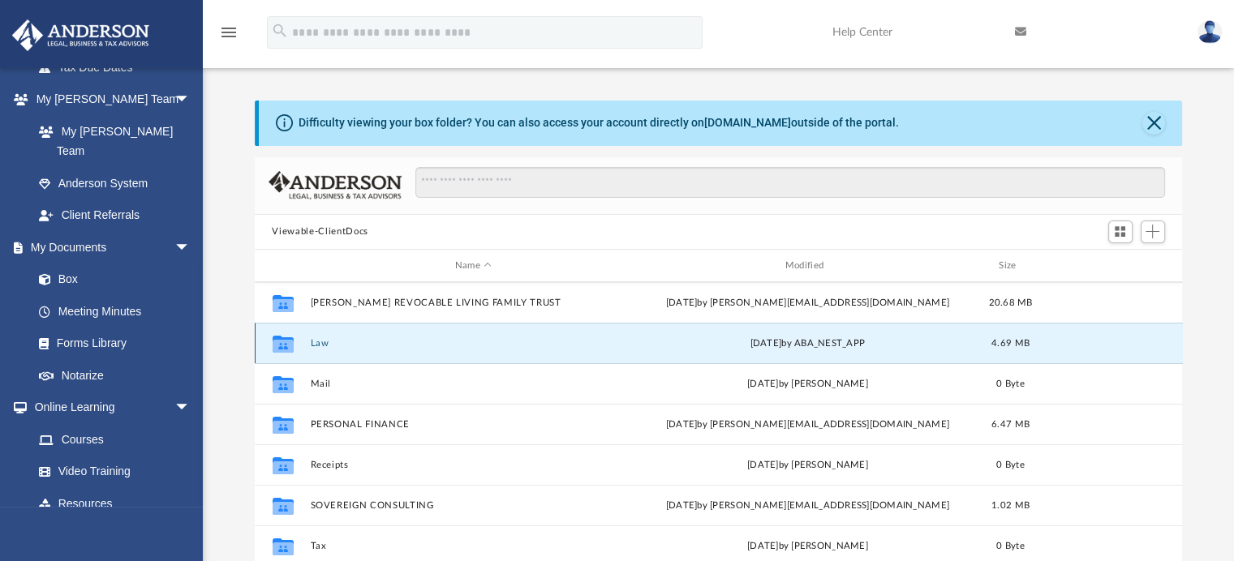
click at [320, 346] on button "Law" at bounding box center [473, 343] width 327 height 11
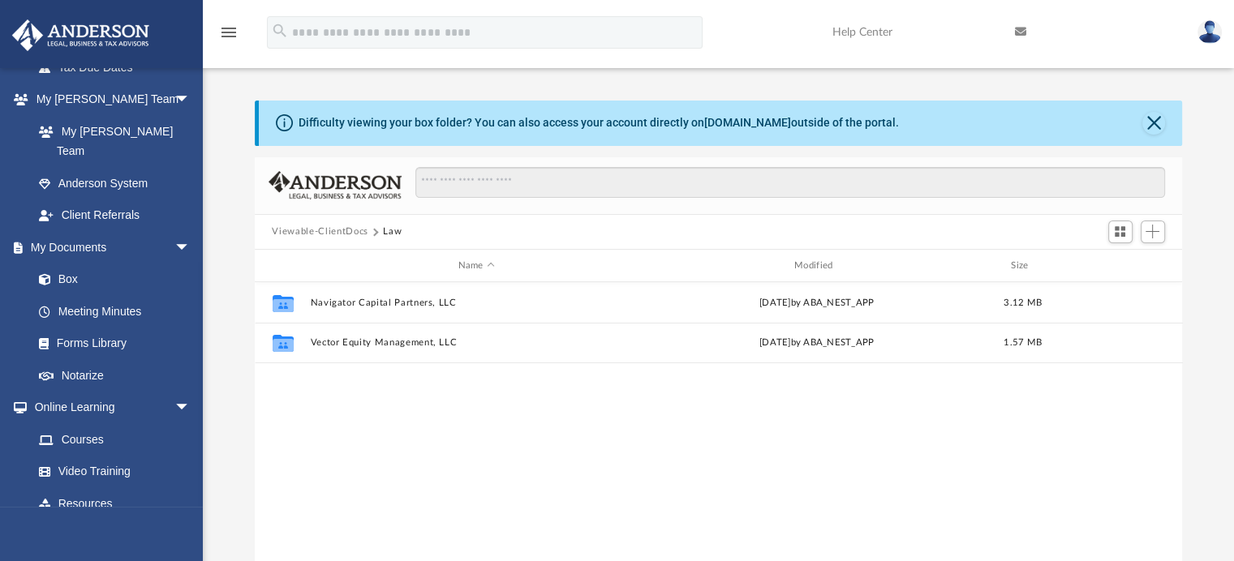
scroll to position [0, 0]
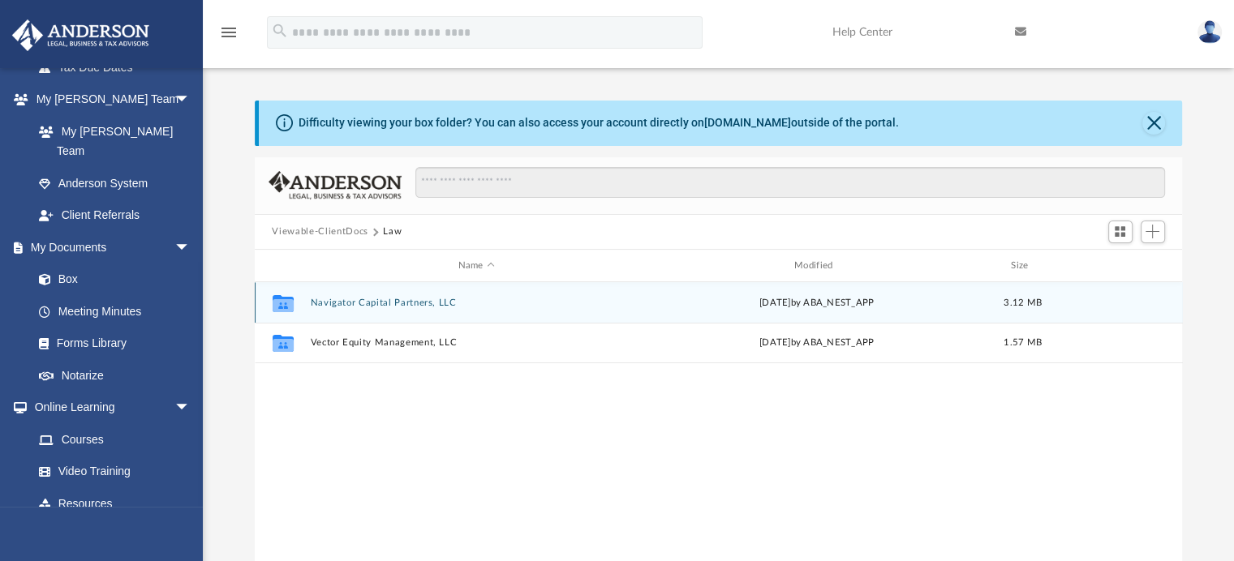
click at [337, 304] on button "Navigator Capital Partners, LLC" at bounding box center [476, 303] width 333 height 11
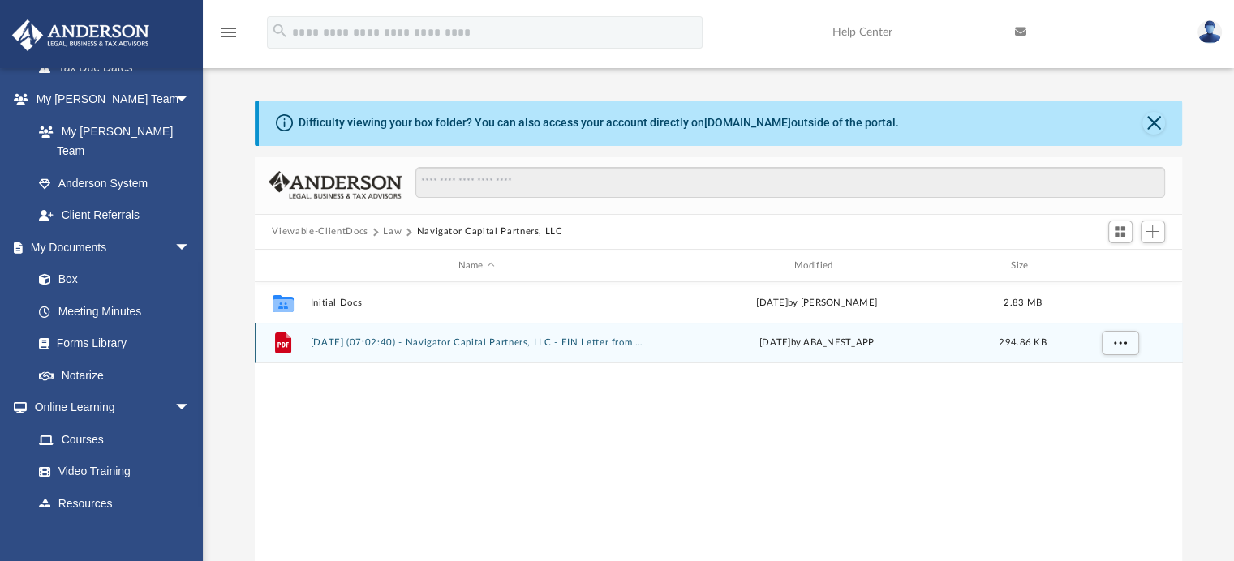
click at [367, 344] on button "[DATE] (07:02:40) - Navigator Capital Partners, LLC - EIN Letter from IRS.pdf" at bounding box center [476, 343] width 333 height 11
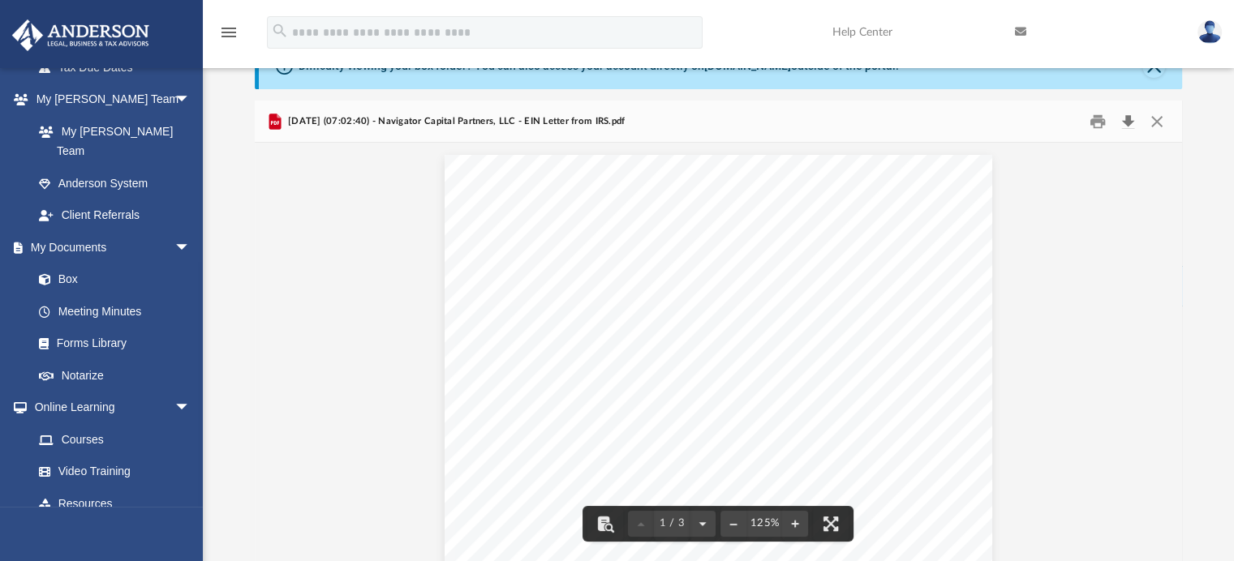
click at [1120, 125] on button "Download" at bounding box center [1128, 121] width 29 height 25
